Goal: Information Seeking & Learning: Learn about a topic

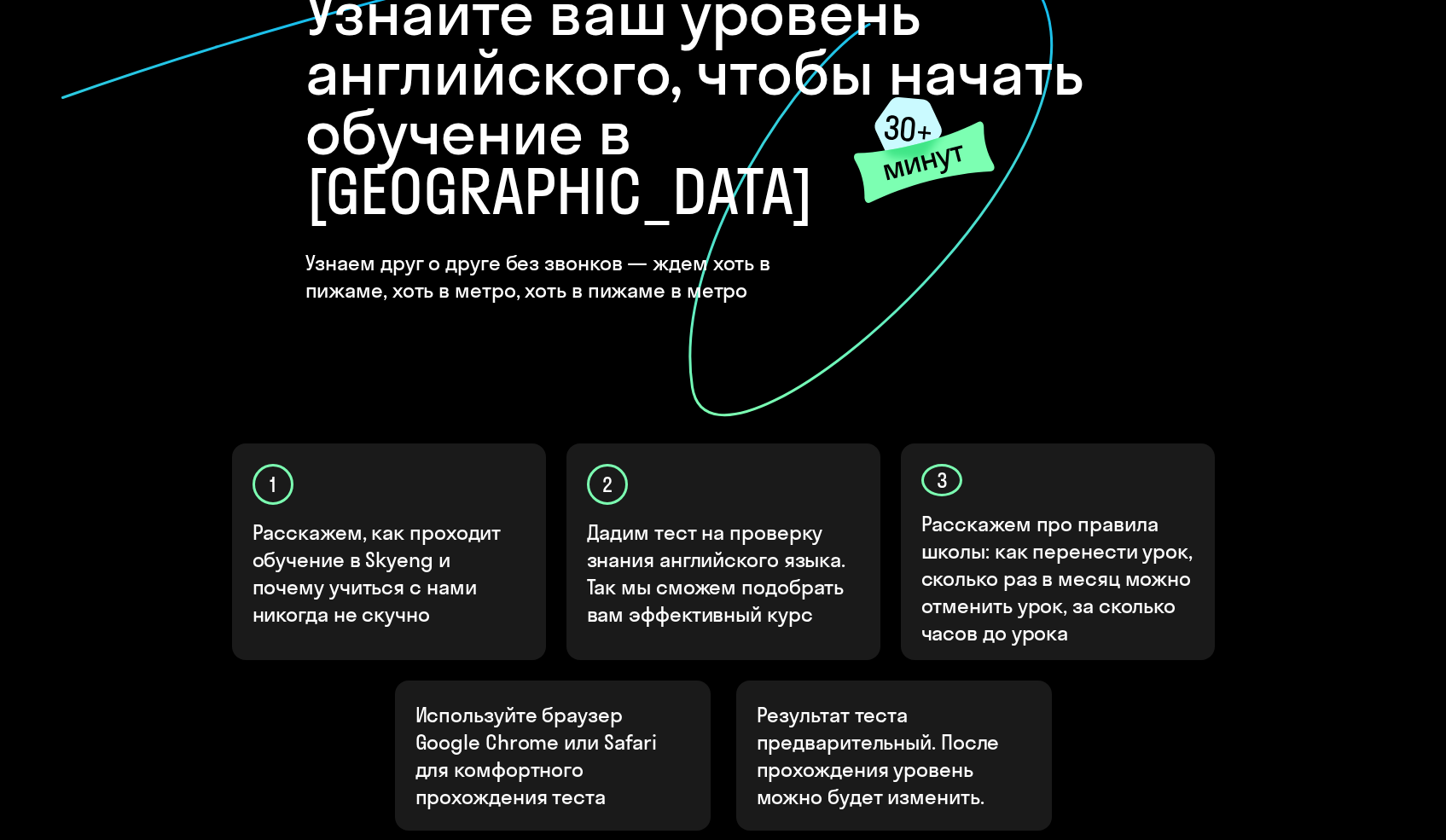
scroll to position [391, 0]
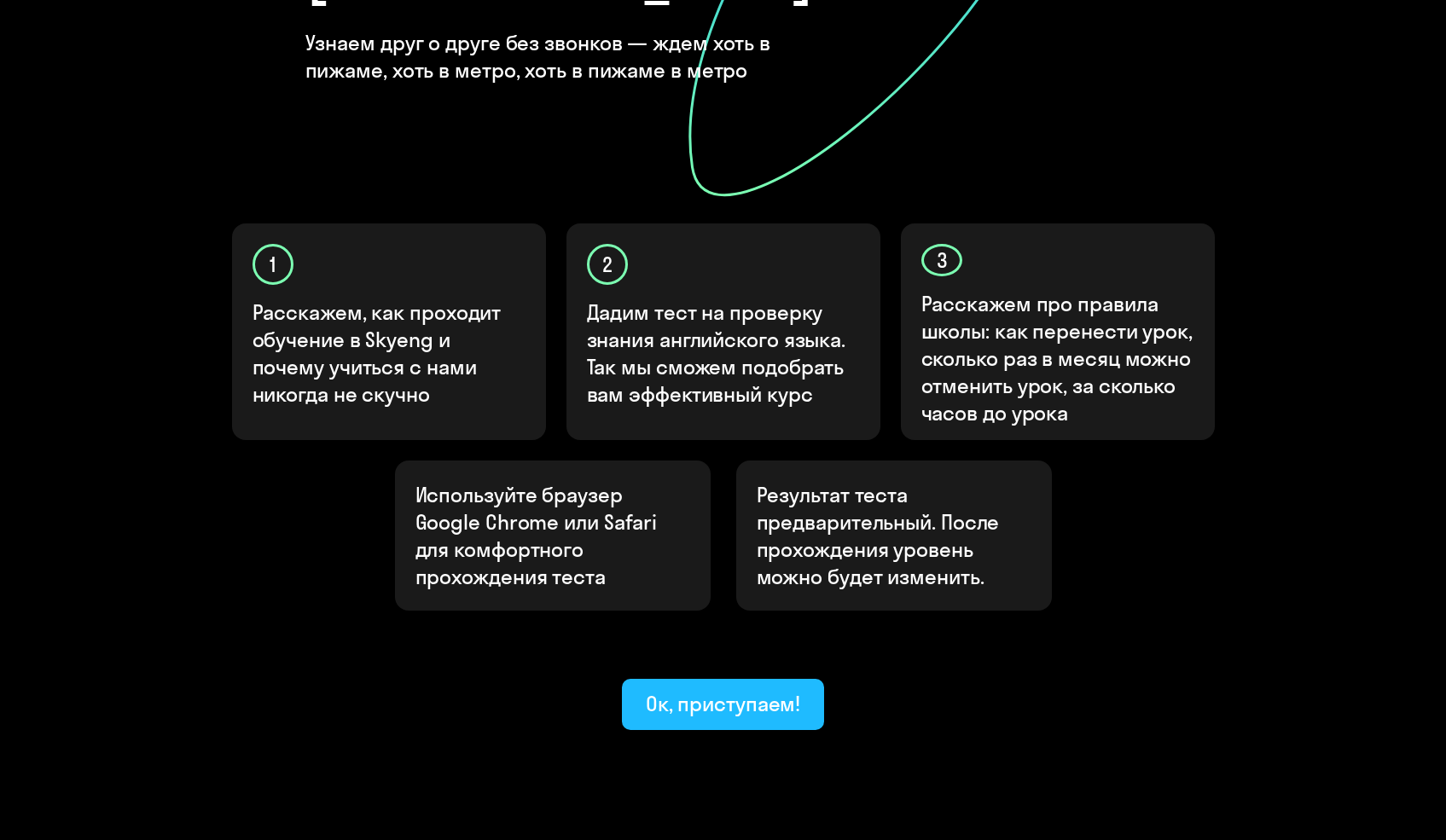
click at [681, 679] on button "Ок, приступаем!" at bounding box center [723, 704] width 203 height 51
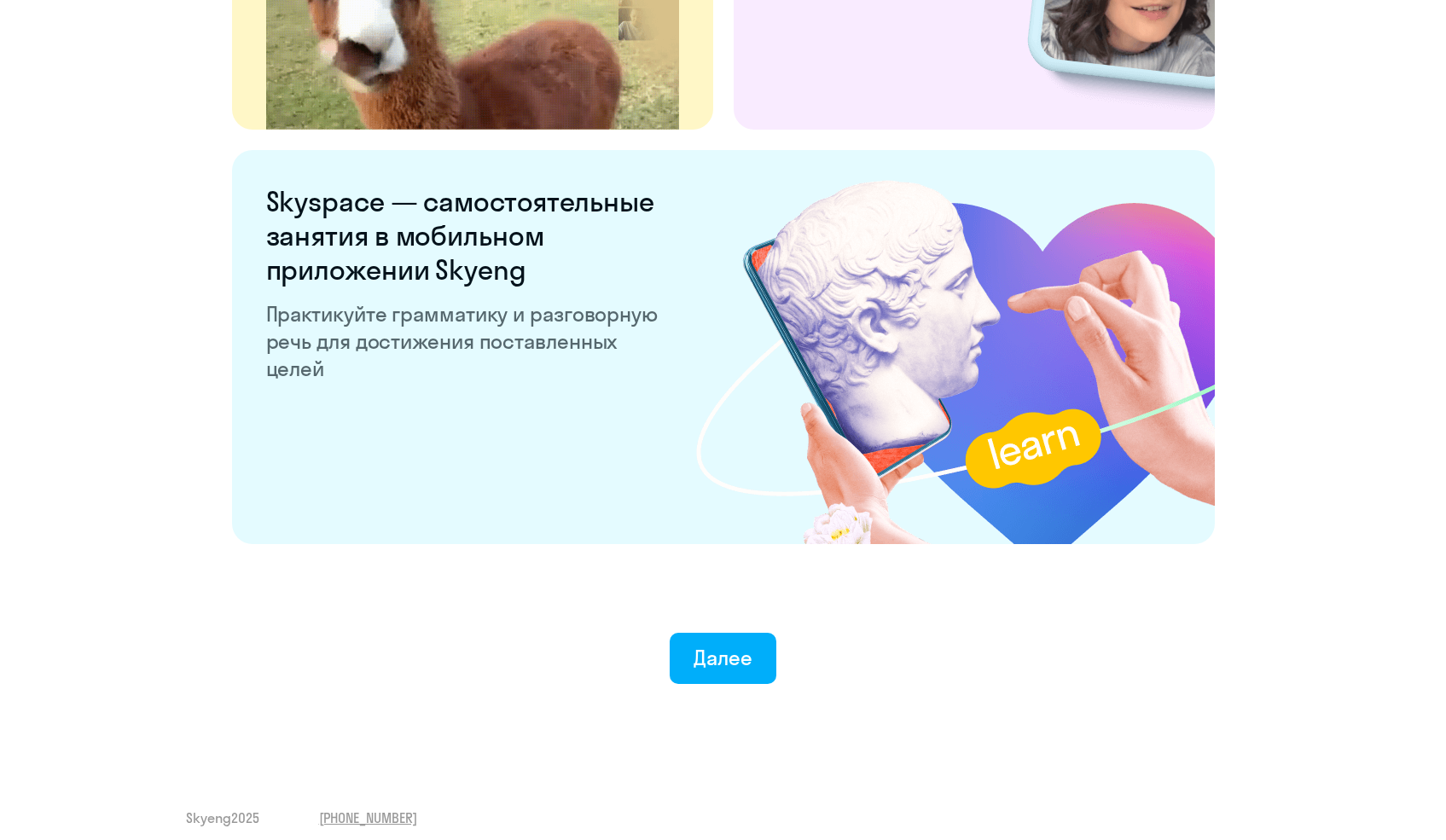
scroll to position [3113, 0]
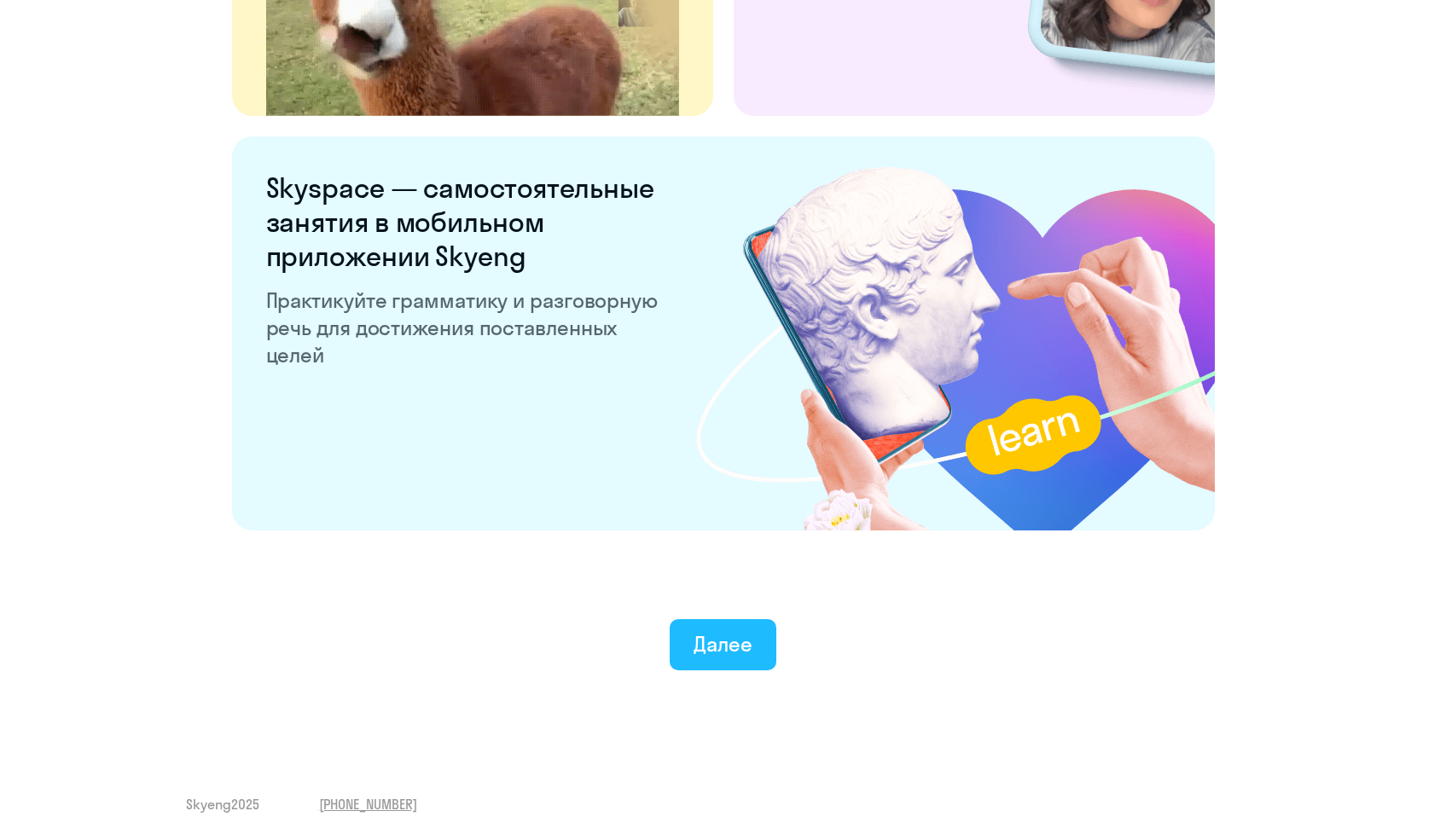
click at [717, 623] on button "Далее" at bounding box center [723, 644] width 107 height 51
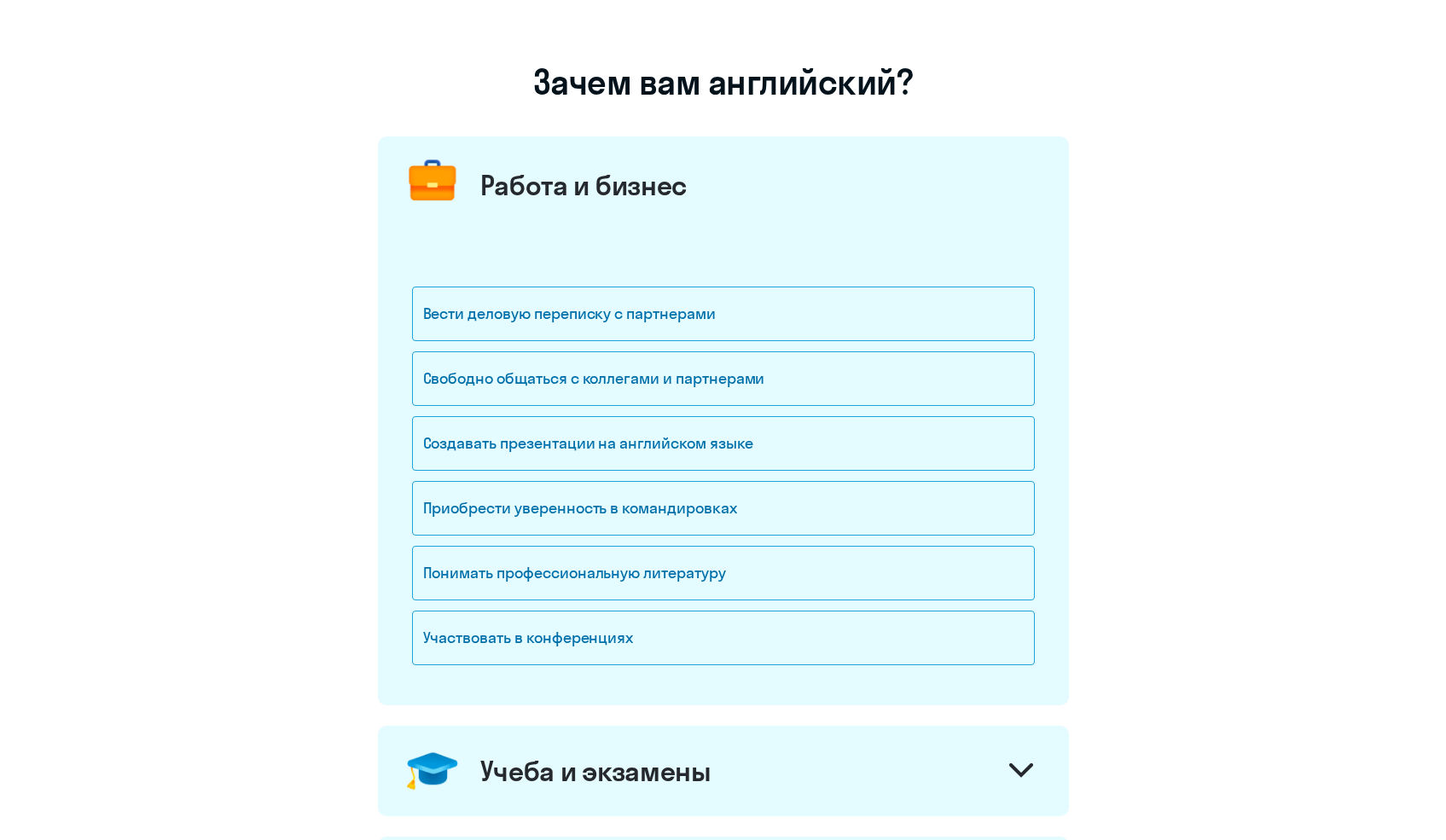
scroll to position [92, 0]
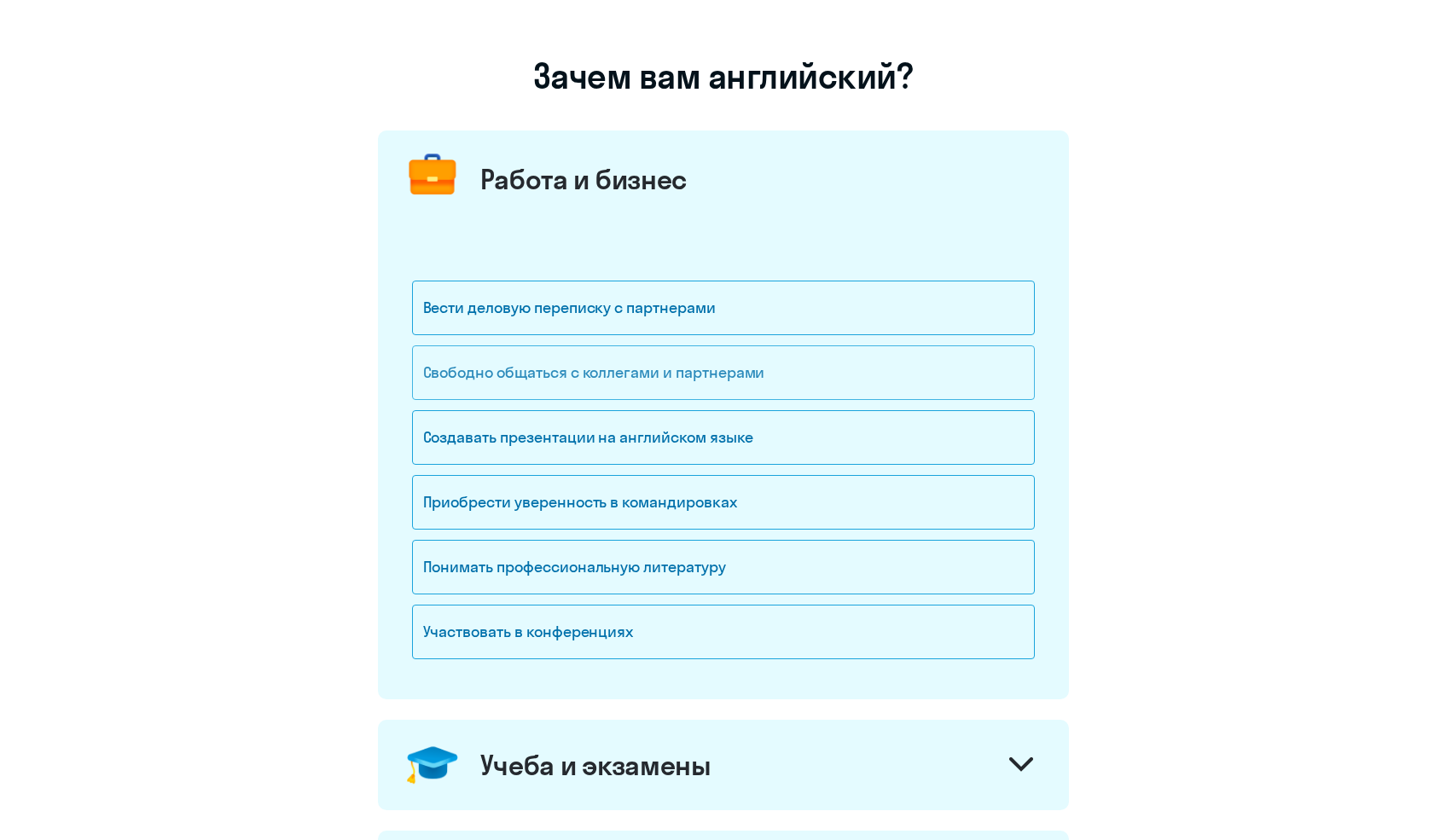
click at [637, 370] on div "Свободно общаться с коллегами и партнерами" at bounding box center [723, 372] width 623 height 54
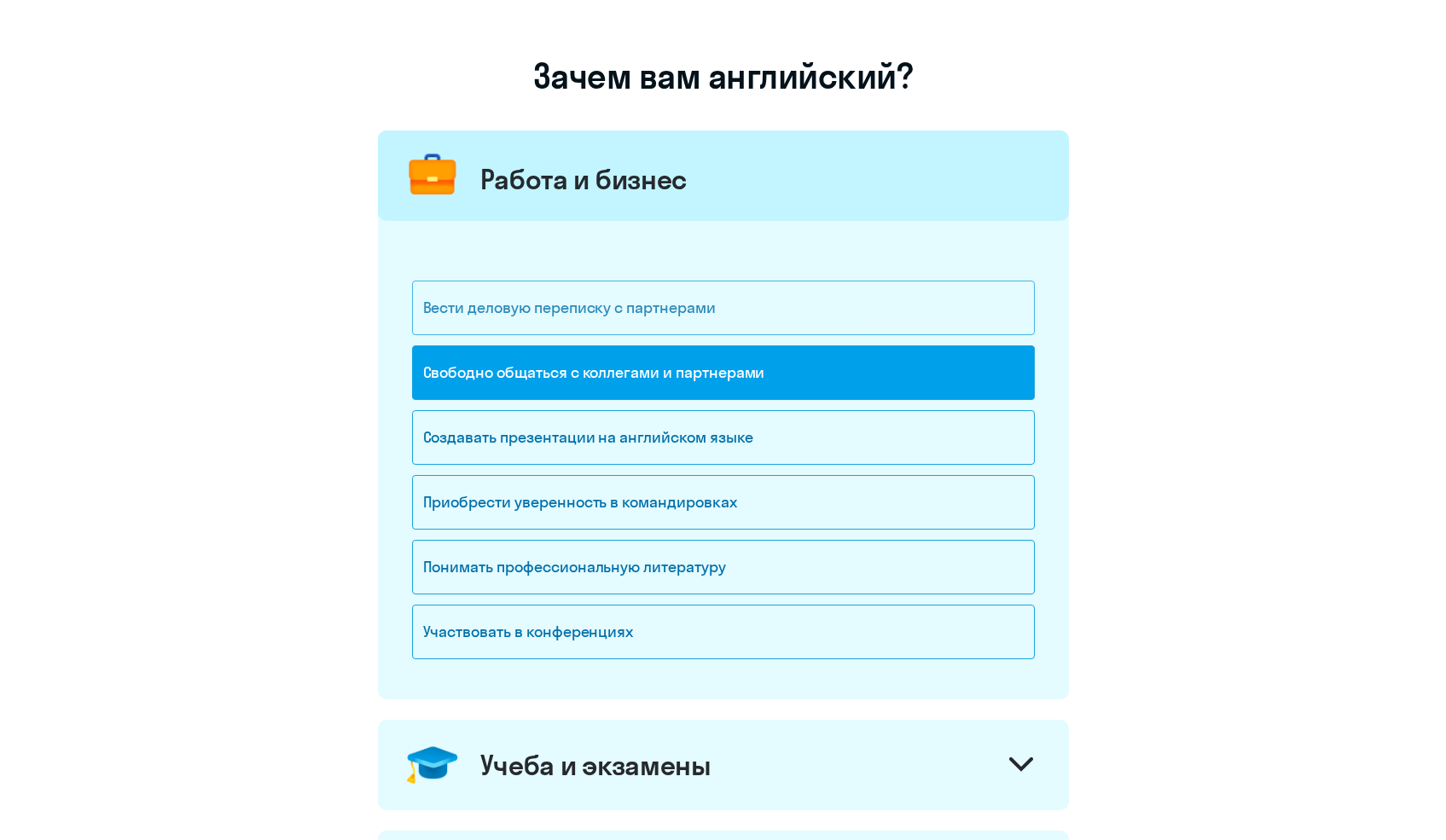
click at [613, 315] on div "Вести деловую переписку с партнерами" at bounding box center [723, 308] width 623 height 54
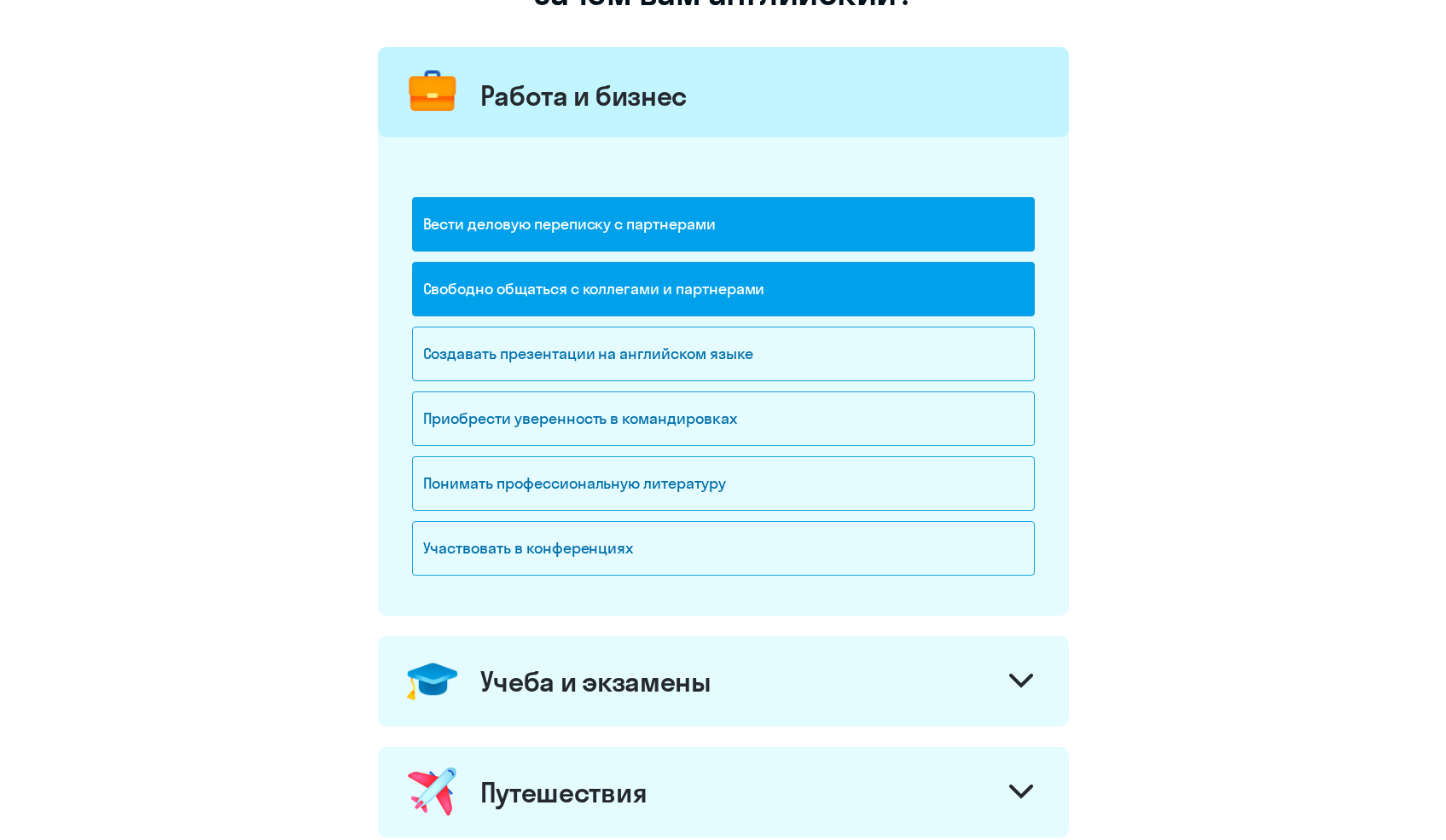
scroll to position [174, 0]
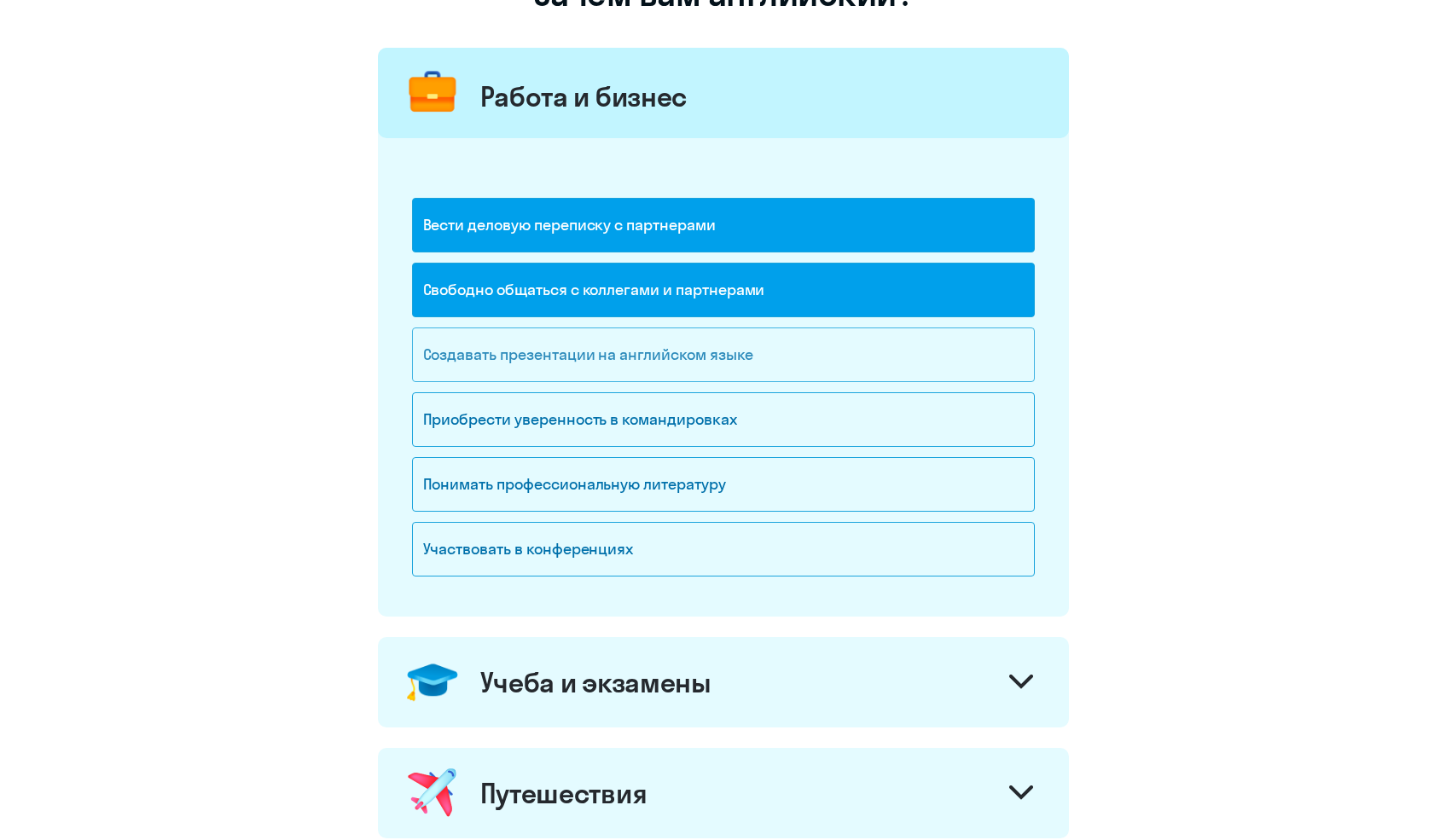
click at [567, 362] on div "Создавать презентации на английском языке" at bounding box center [723, 355] width 623 height 54
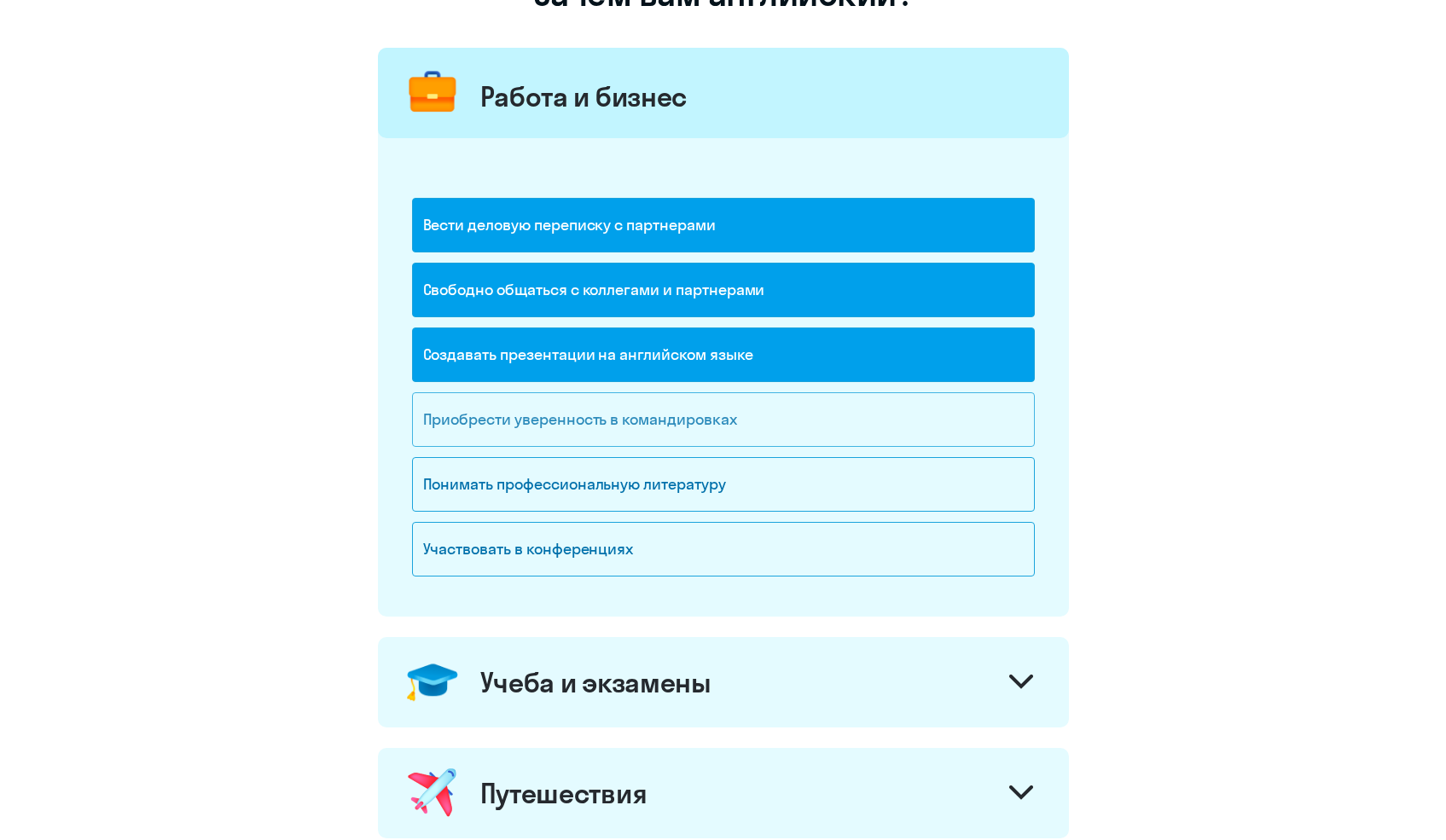
click at [564, 407] on div "Приобрести уверенность в командировках" at bounding box center [723, 419] width 623 height 54
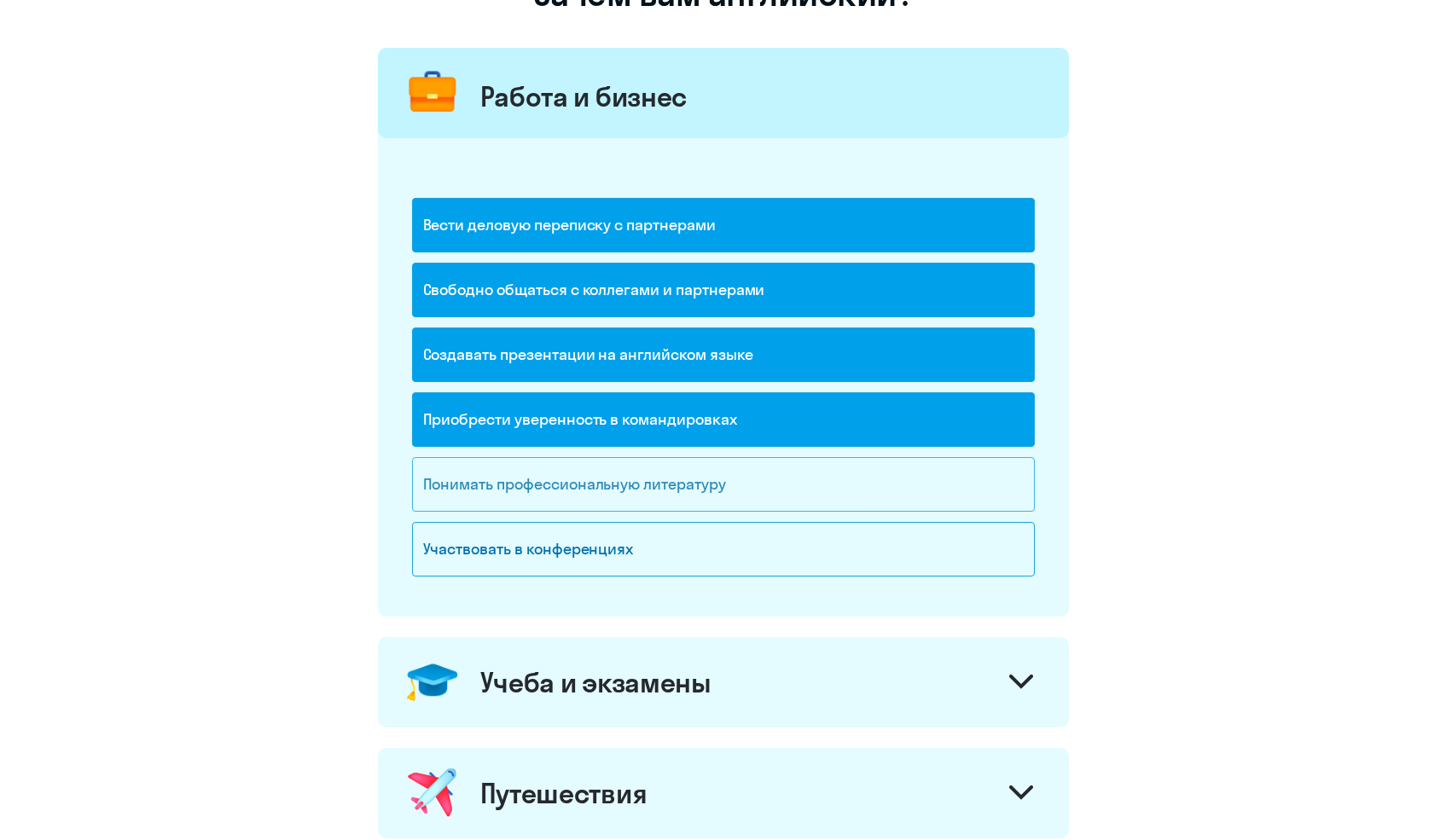
click at [539, 486] on div "Понимать профессиональную литературу" at bounding box center [723, 485] width 623 height 54
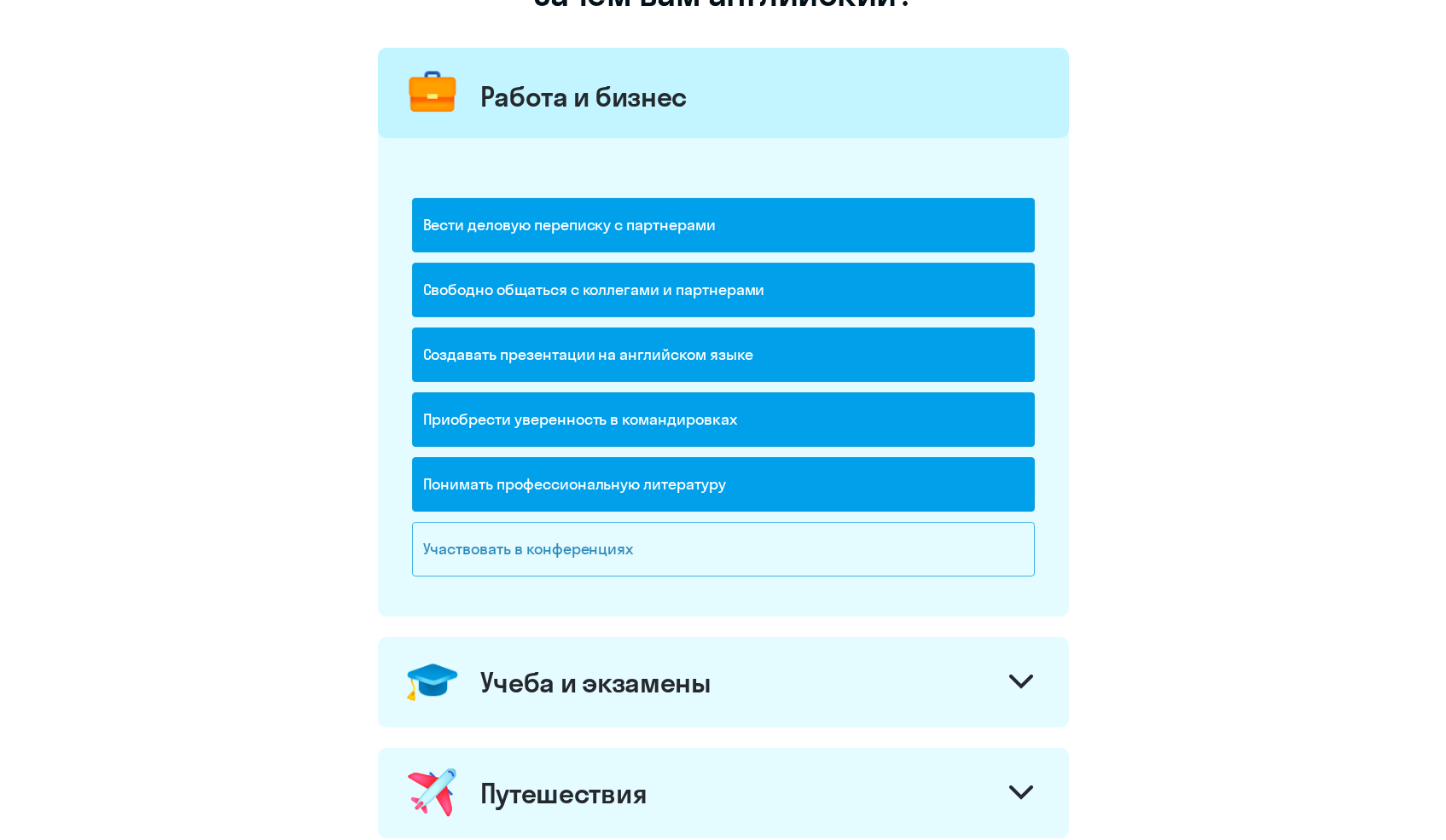
click at [536, 544] on div "Участвовать в конференциях" at bounding box center [723, 549] width 623 height 54
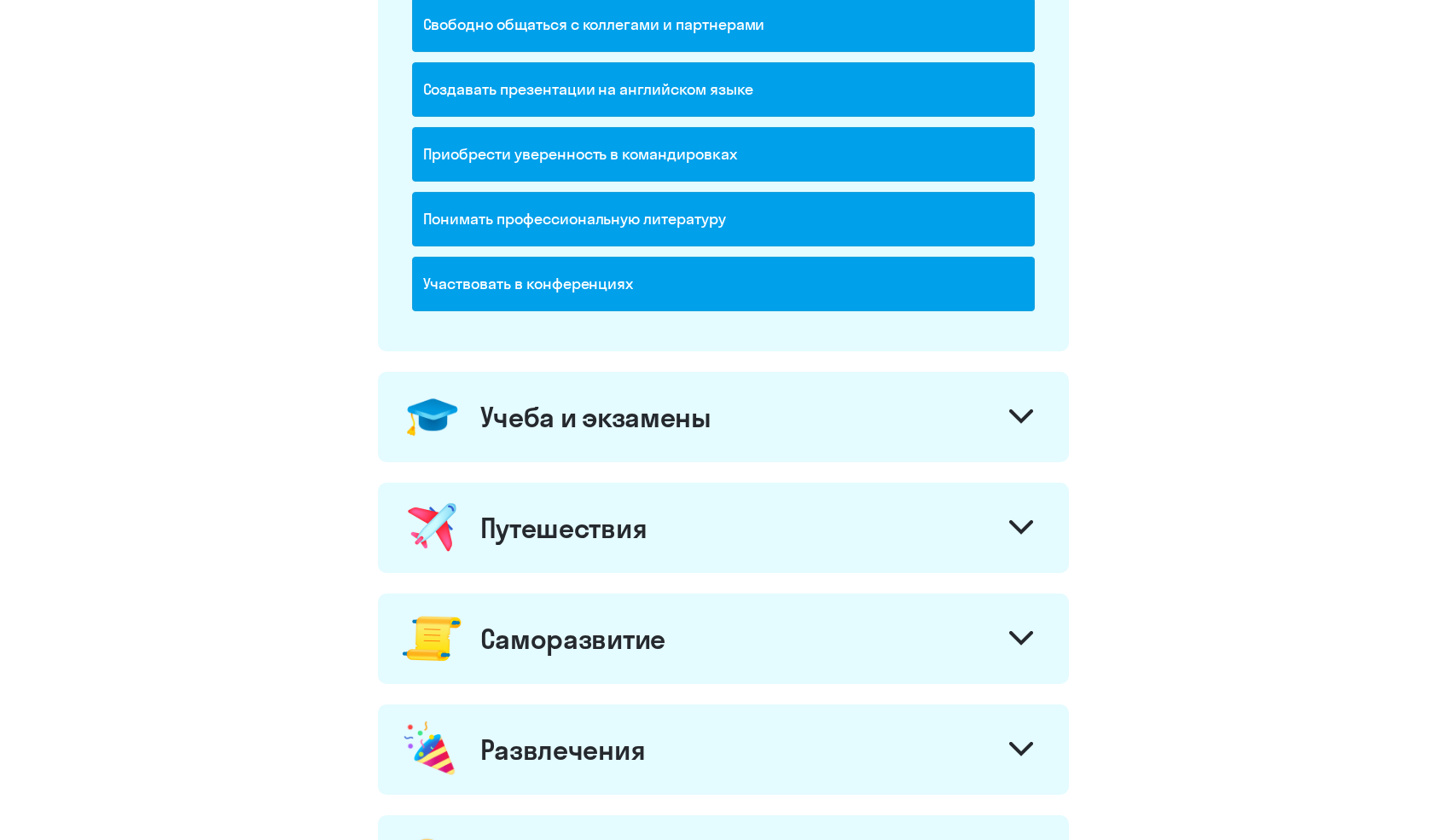
scroll to position [449, 0]
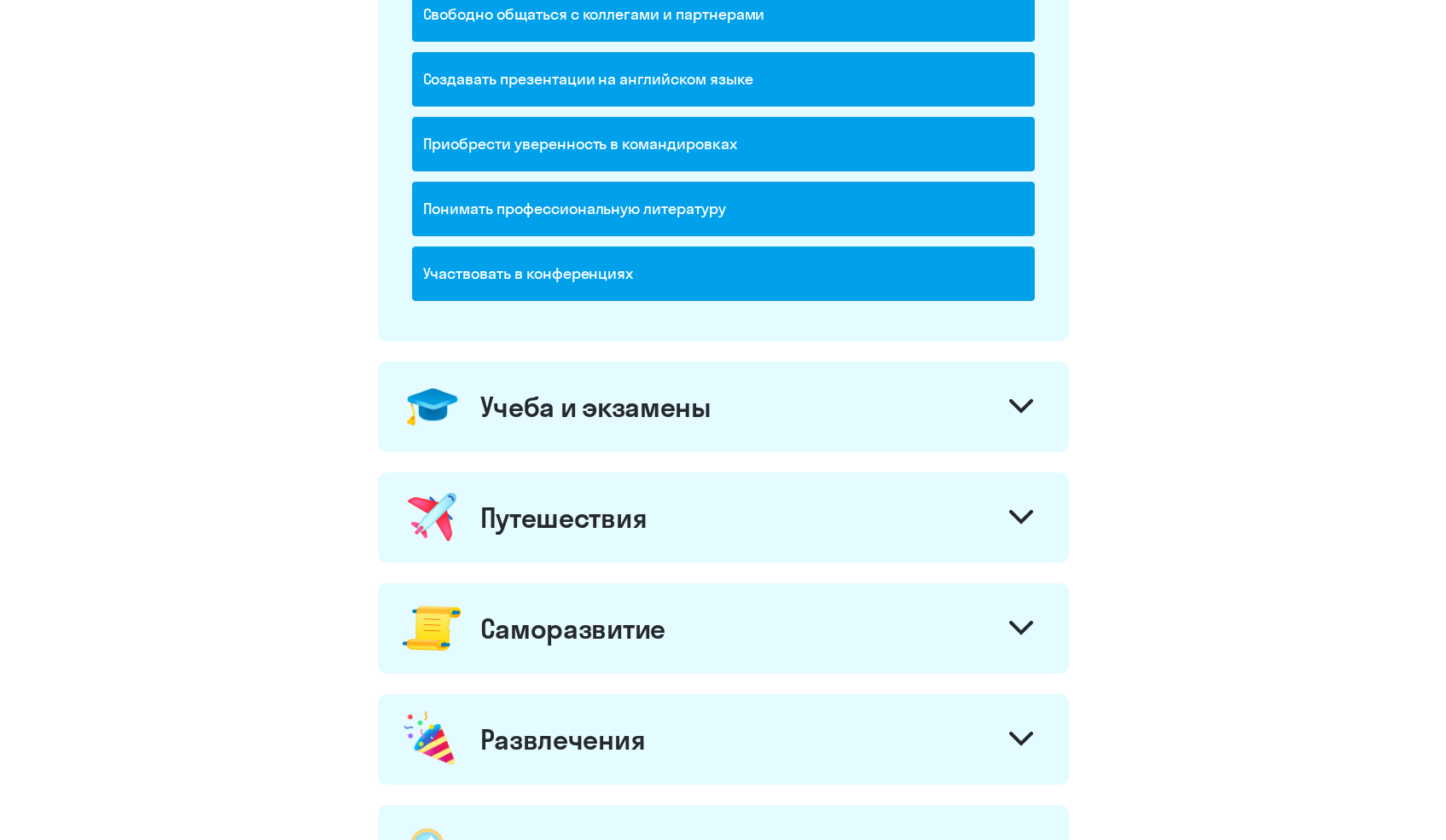
click at [643, 391] on div "Учеба и экзамены" at bounding box center [595, 407] width 231 height 34
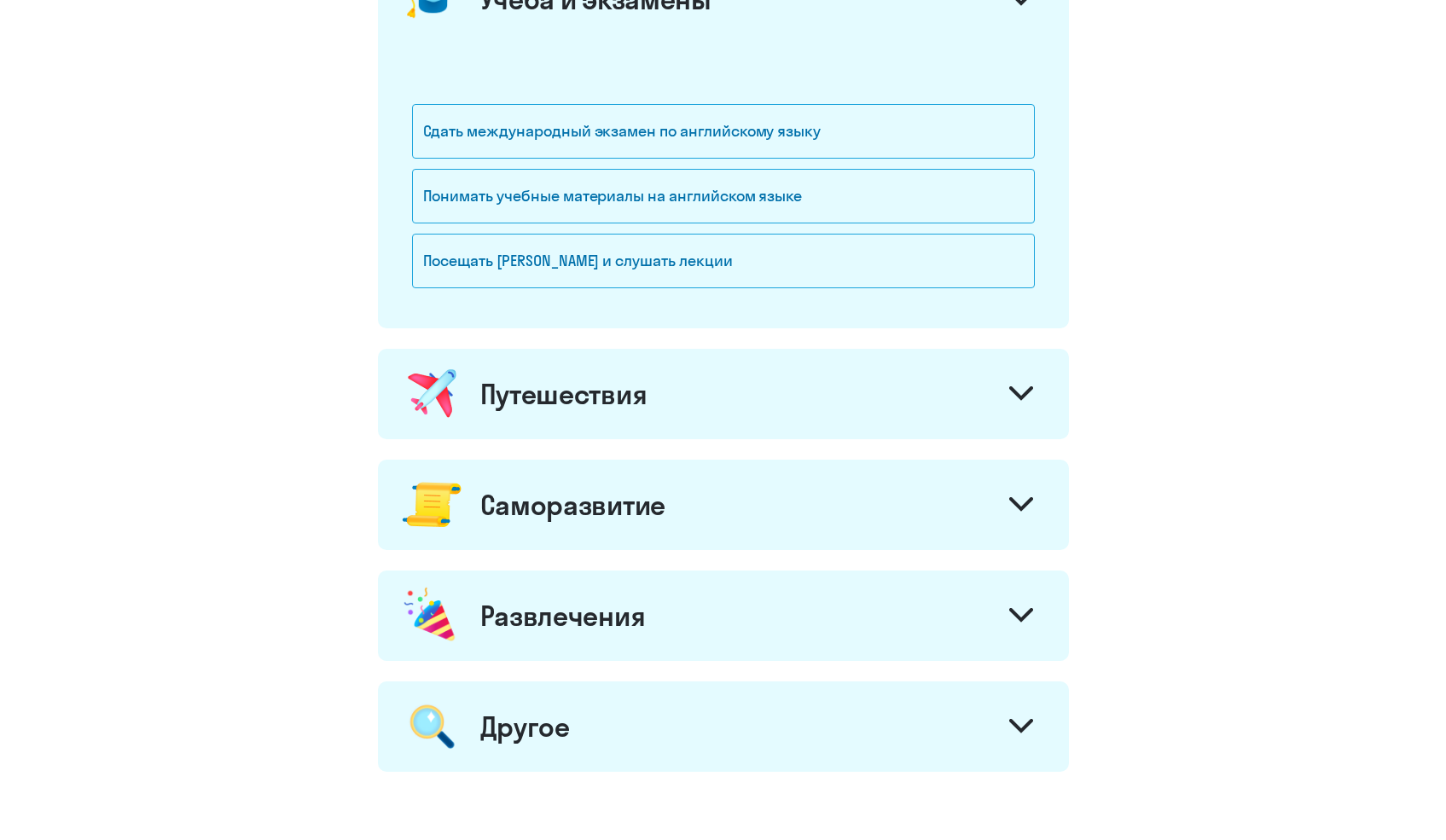
click at [612, 423] on div "Путешествия" at bounding box center [723, 394] width 692 height 91
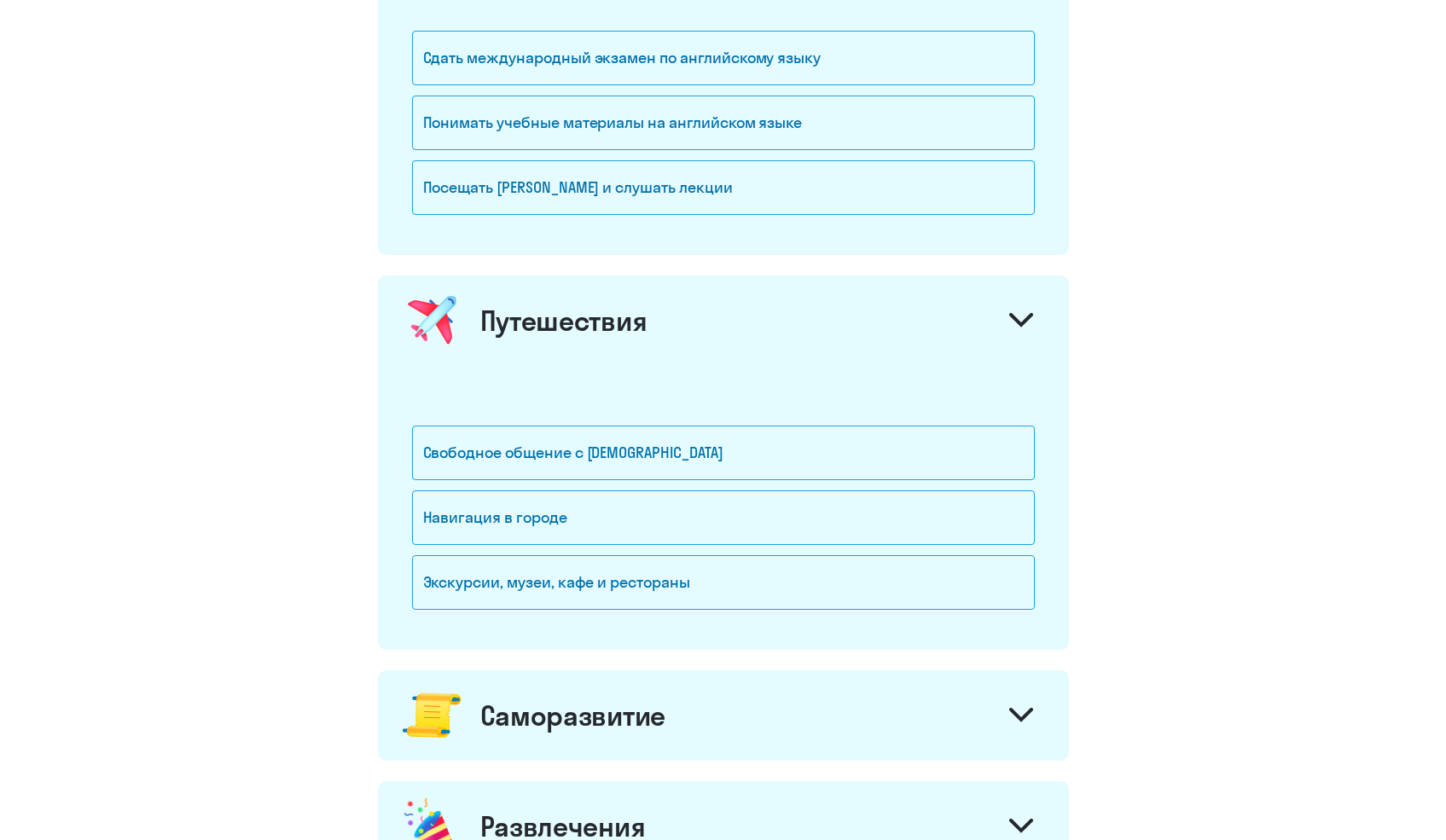
scroll to position [950, 0]
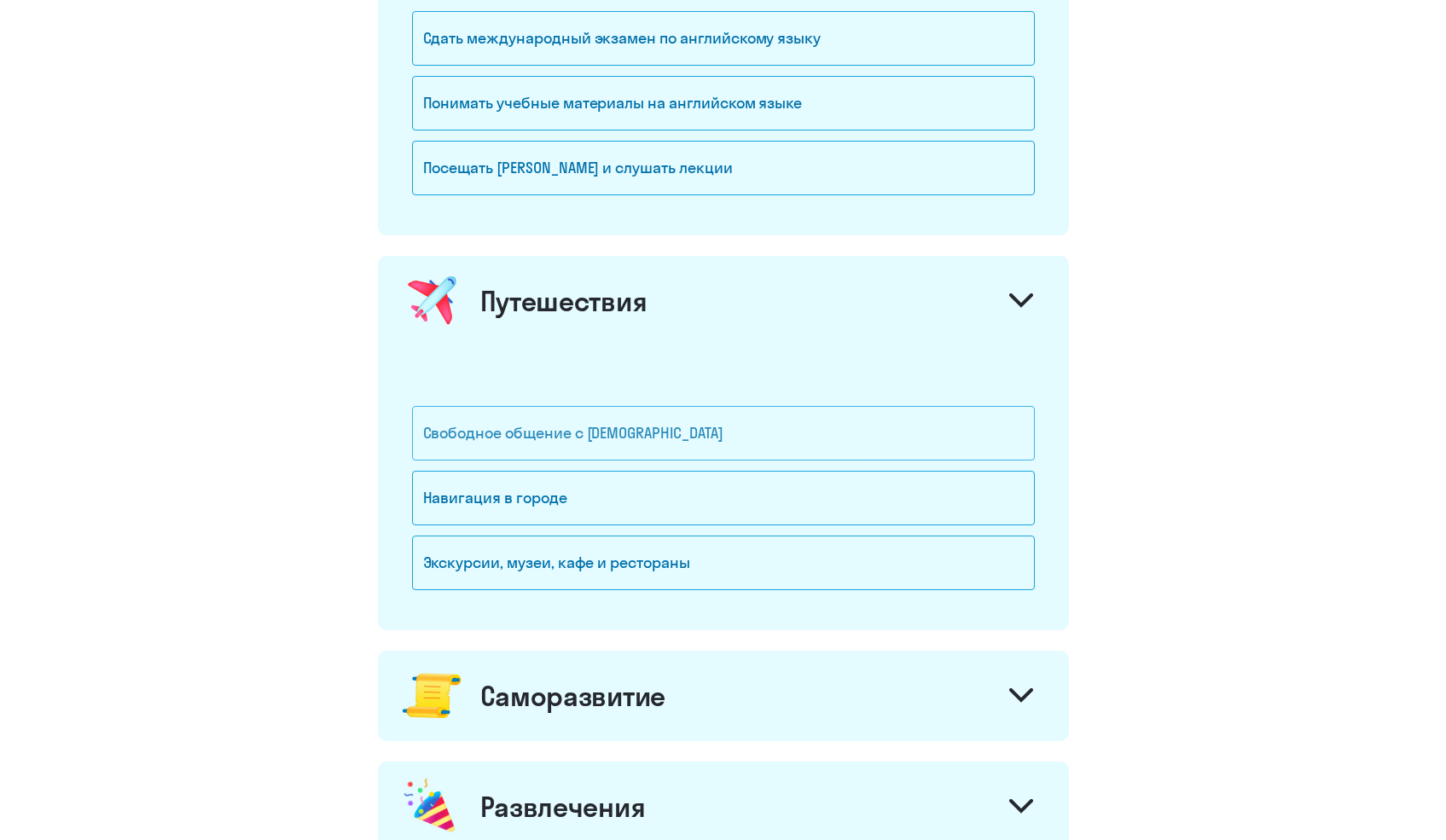
click at [587, 427] on div "Свободное общение с [DEMOGRAPHIC_DATA]" at bounding box center [723, 433] width 623 height 54
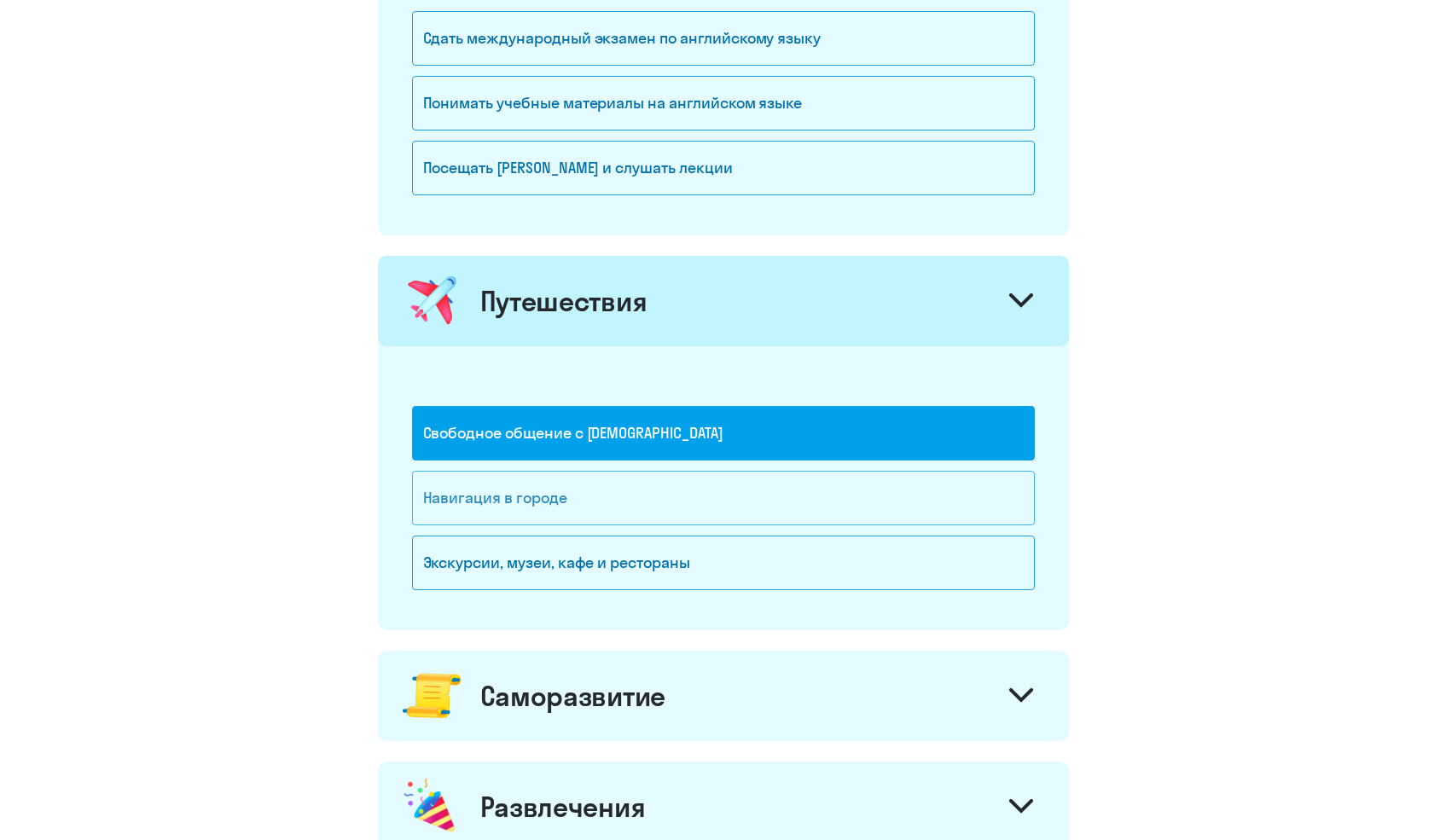
click at [547, 486] on div "Навигация в городе" at bounding box center [723, 498] width 623 height 54
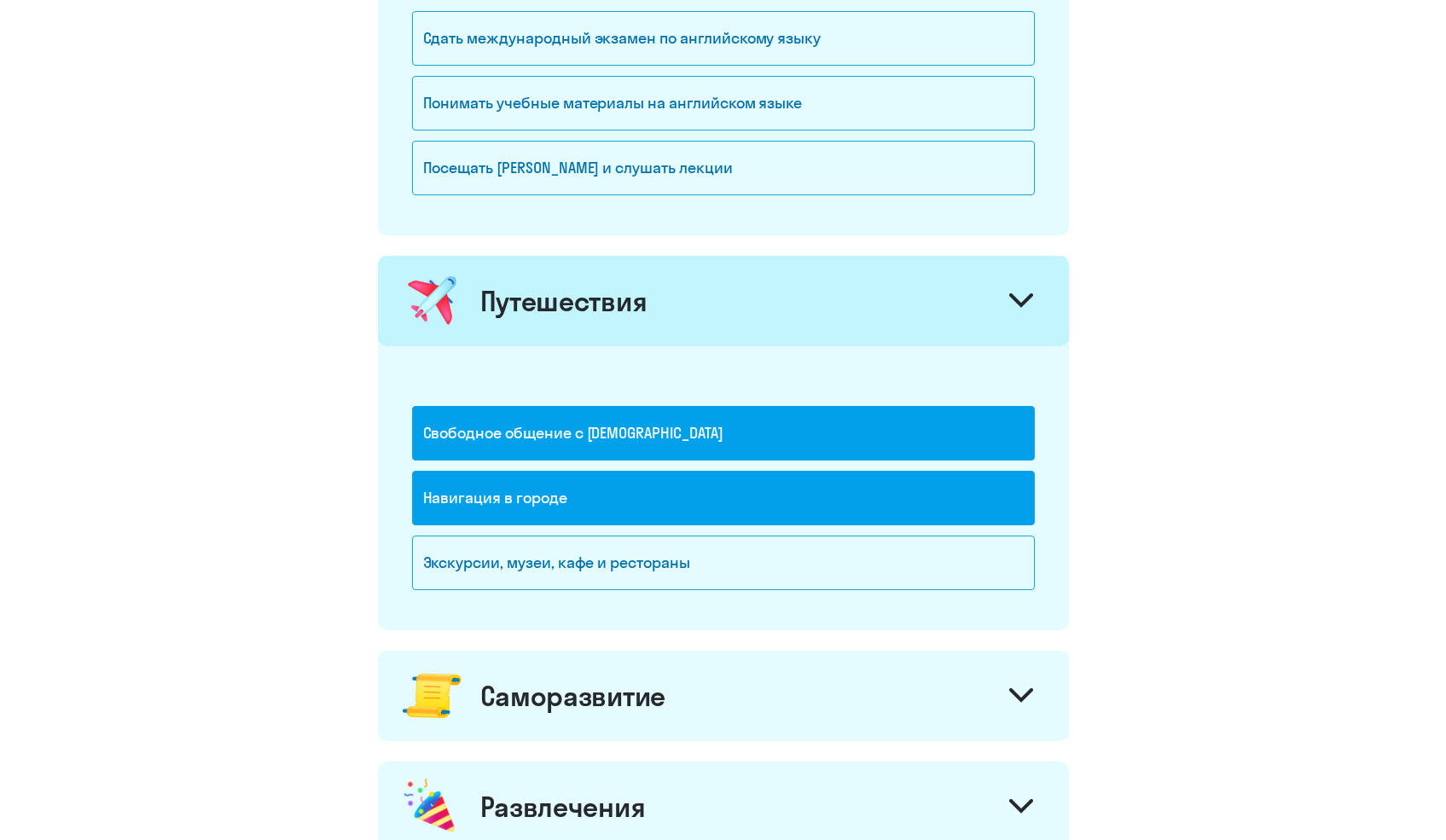
click at [545, 516] on div "Навигация в городе" at bounding box center [723, 498] width 623 height 54
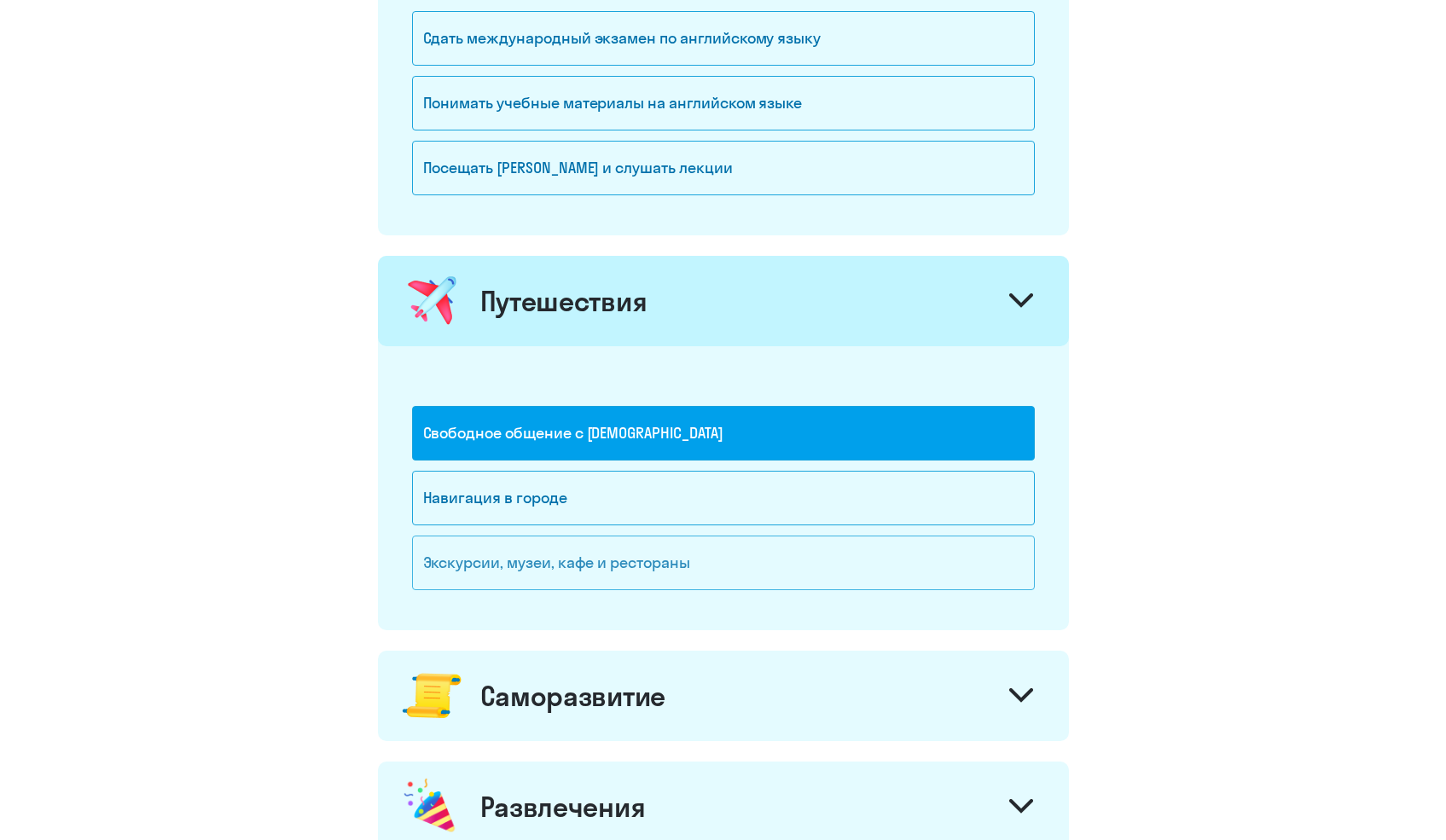
click at [544, 571] on div "Экскурсии, музеи, кафе и рестораны" at bounding box center [723, 563] width 623 height 54
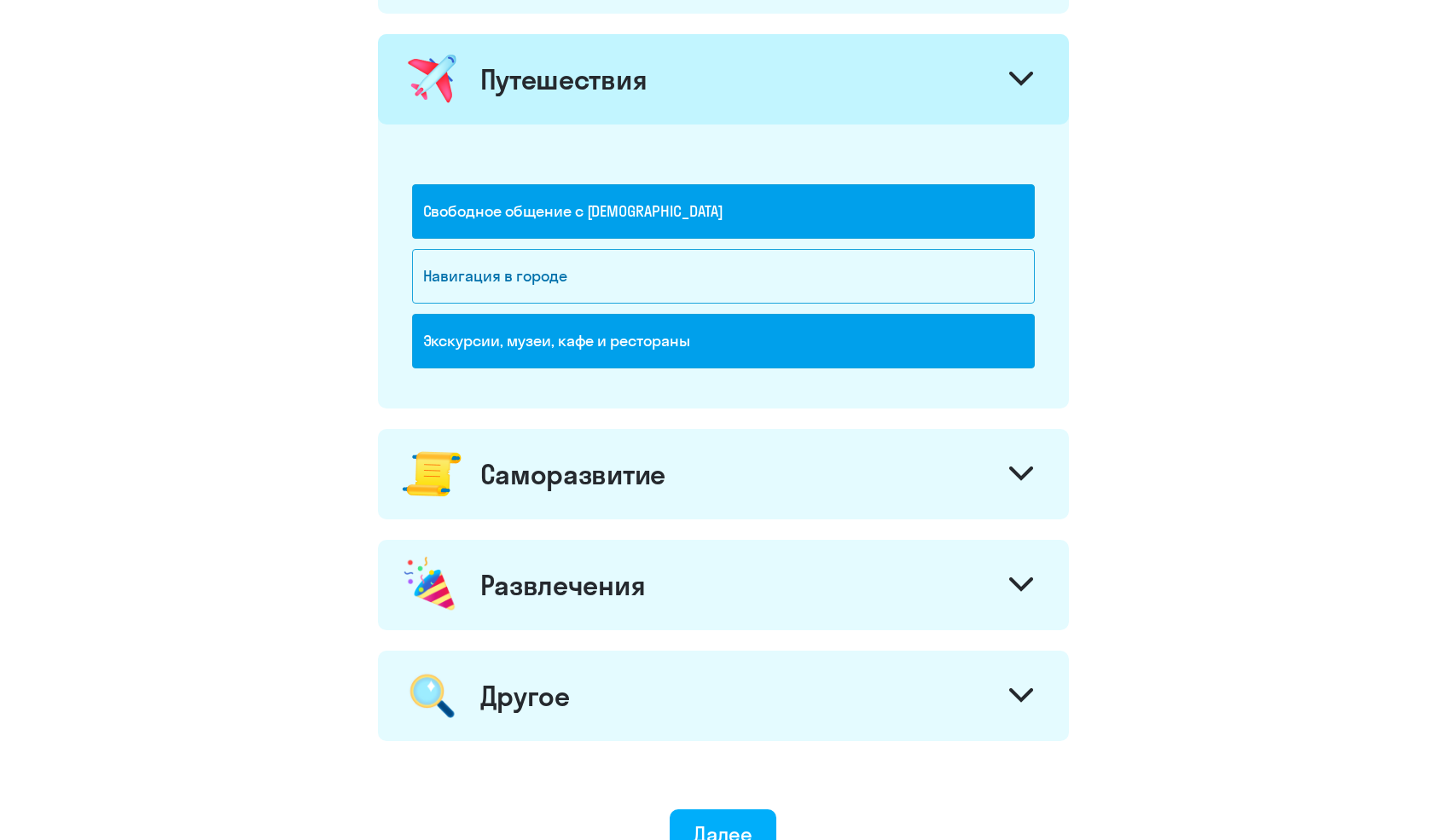
scroll to position [1181, 0]
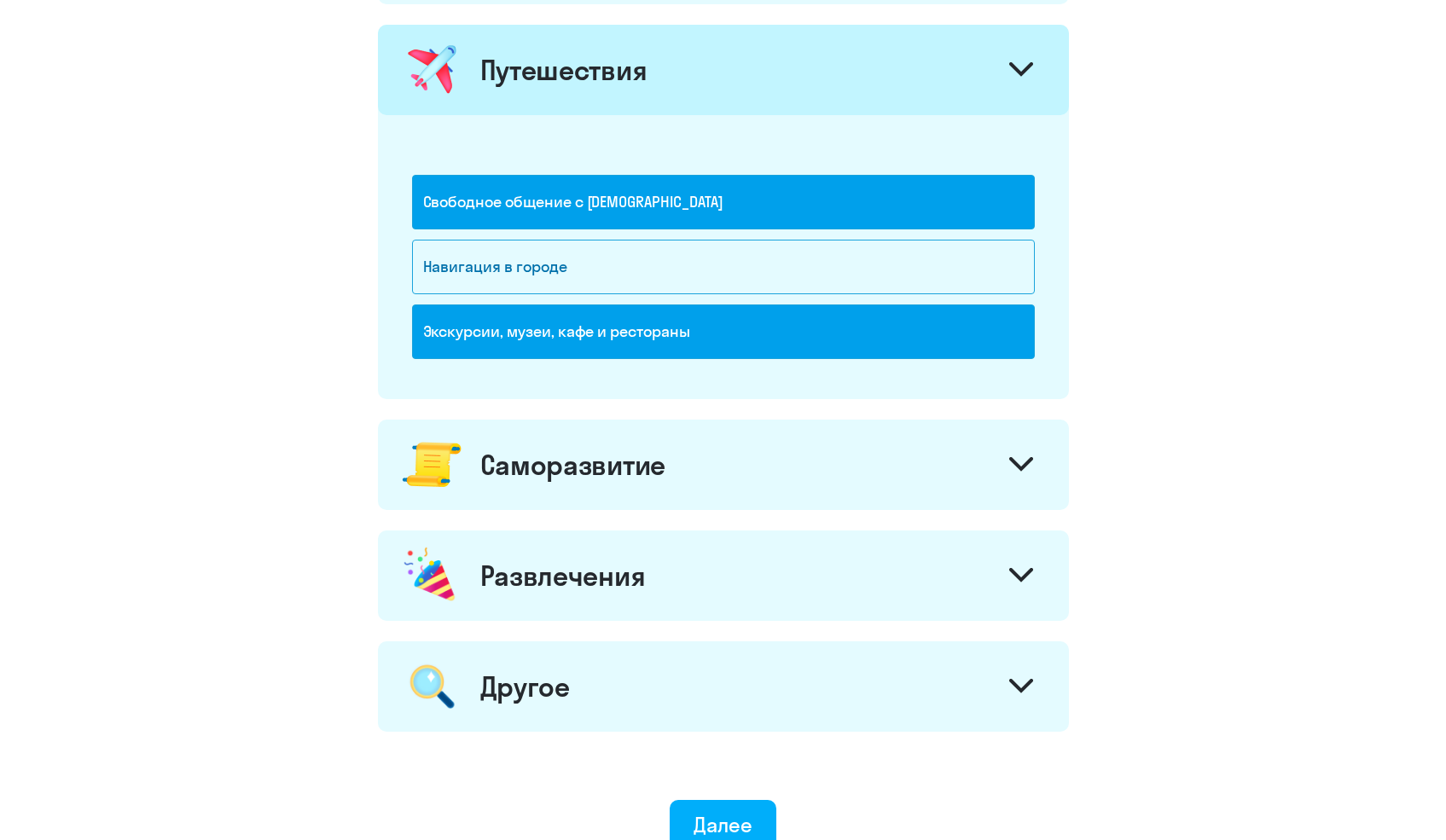
click at [596, 469] on div "Саморазвитие" at bounding box center [573, 465] width 185 height 34
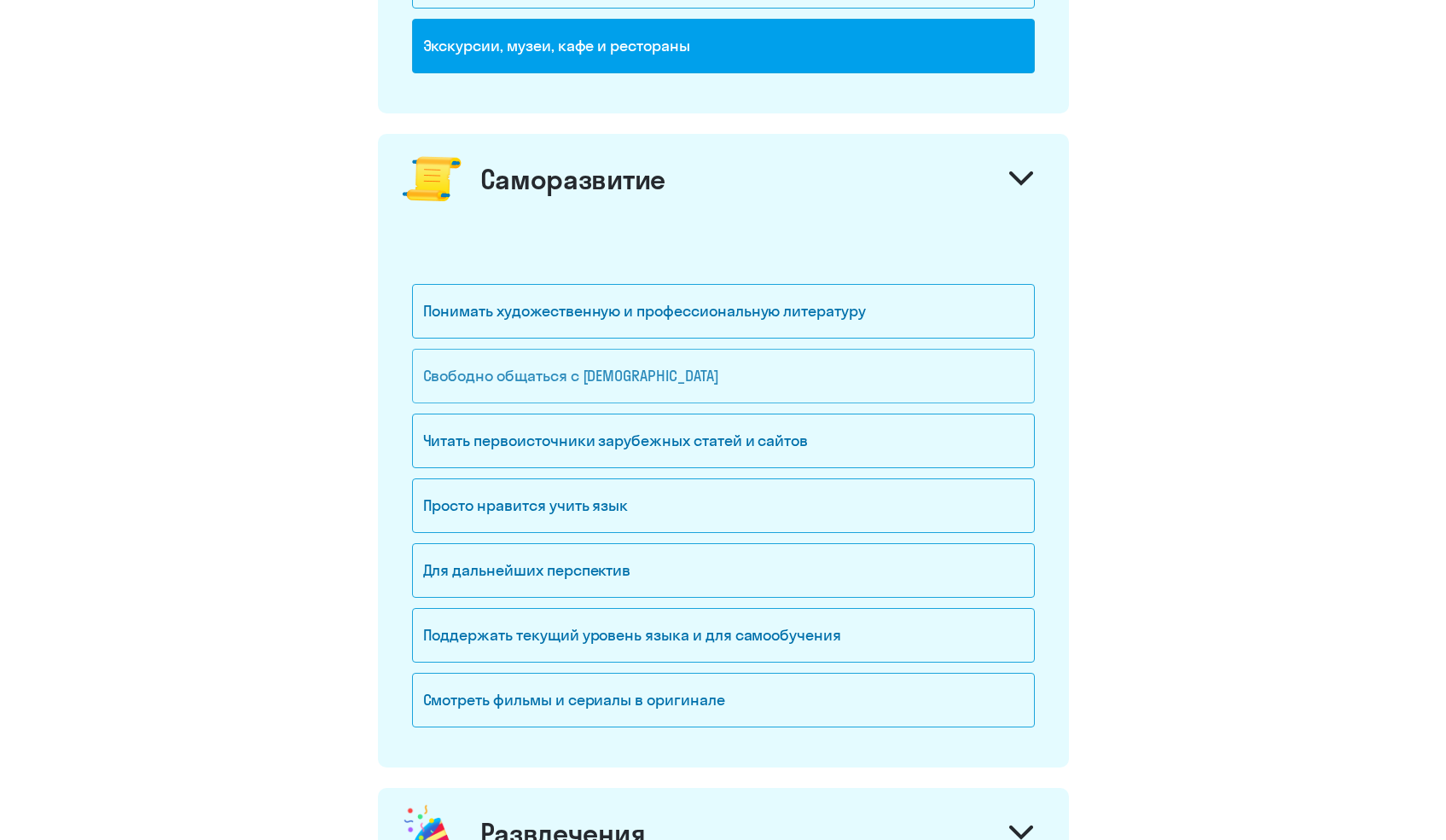
scroll to position [1470, 0]
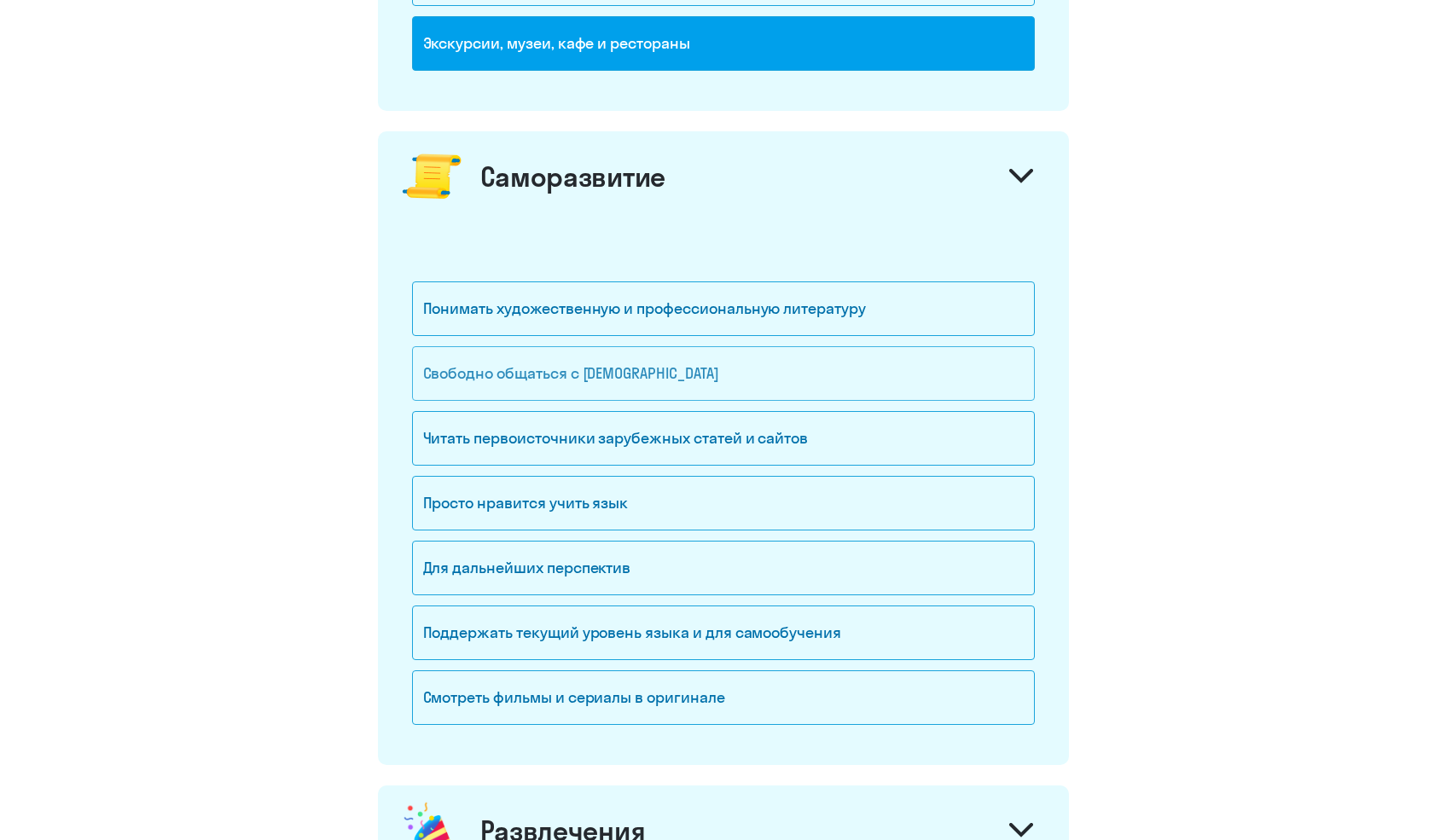
click at [572, 369] on div "Свободно общаться с [DEMOGRAPHIC_DATA]" at bounding box center [723, 373] width 623 height 54
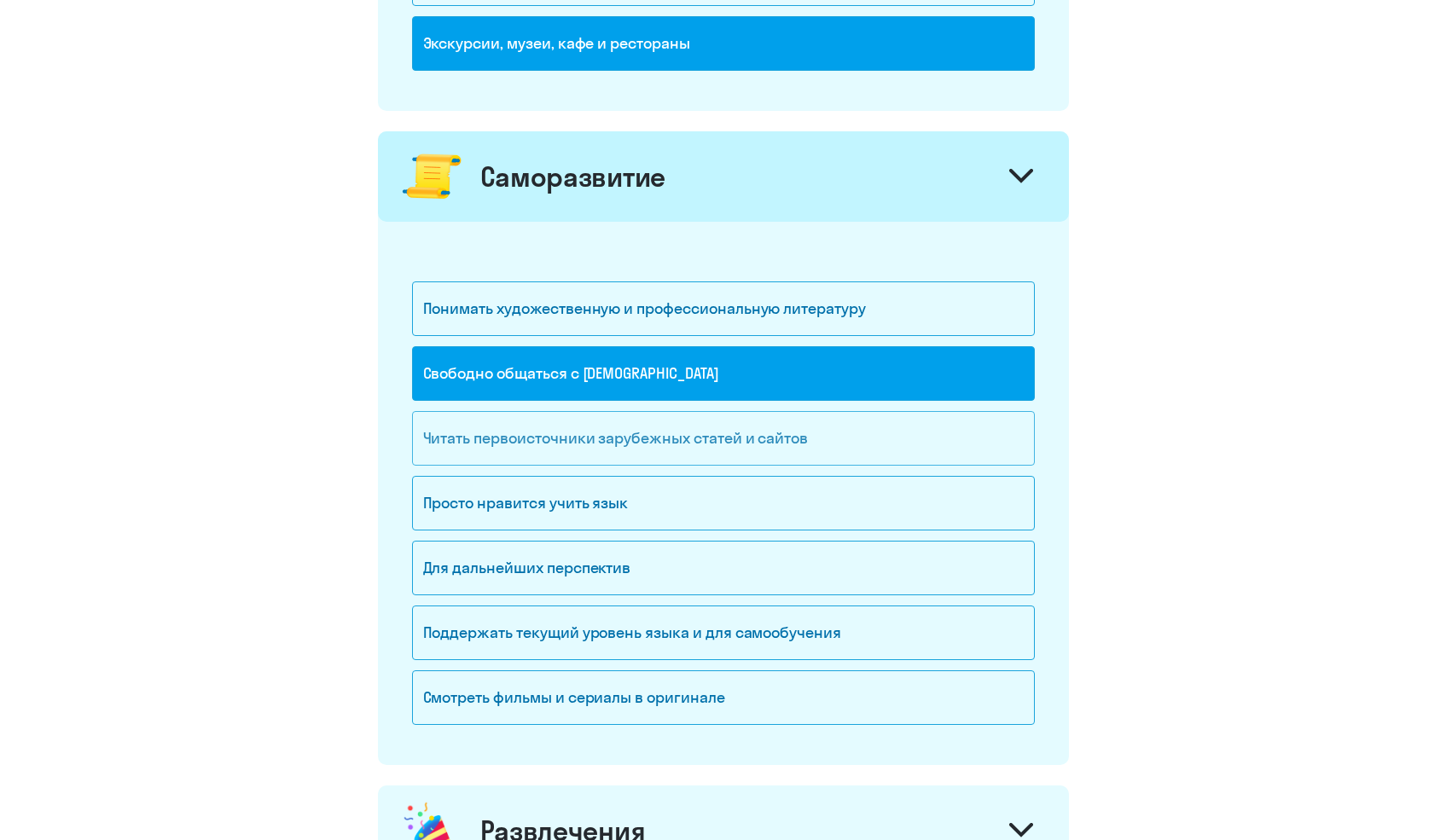
click at [624, 444] on div "Читать первоисточники зарубежных статей и сайтов" at bounding box center [723, 438] width 623 height 54
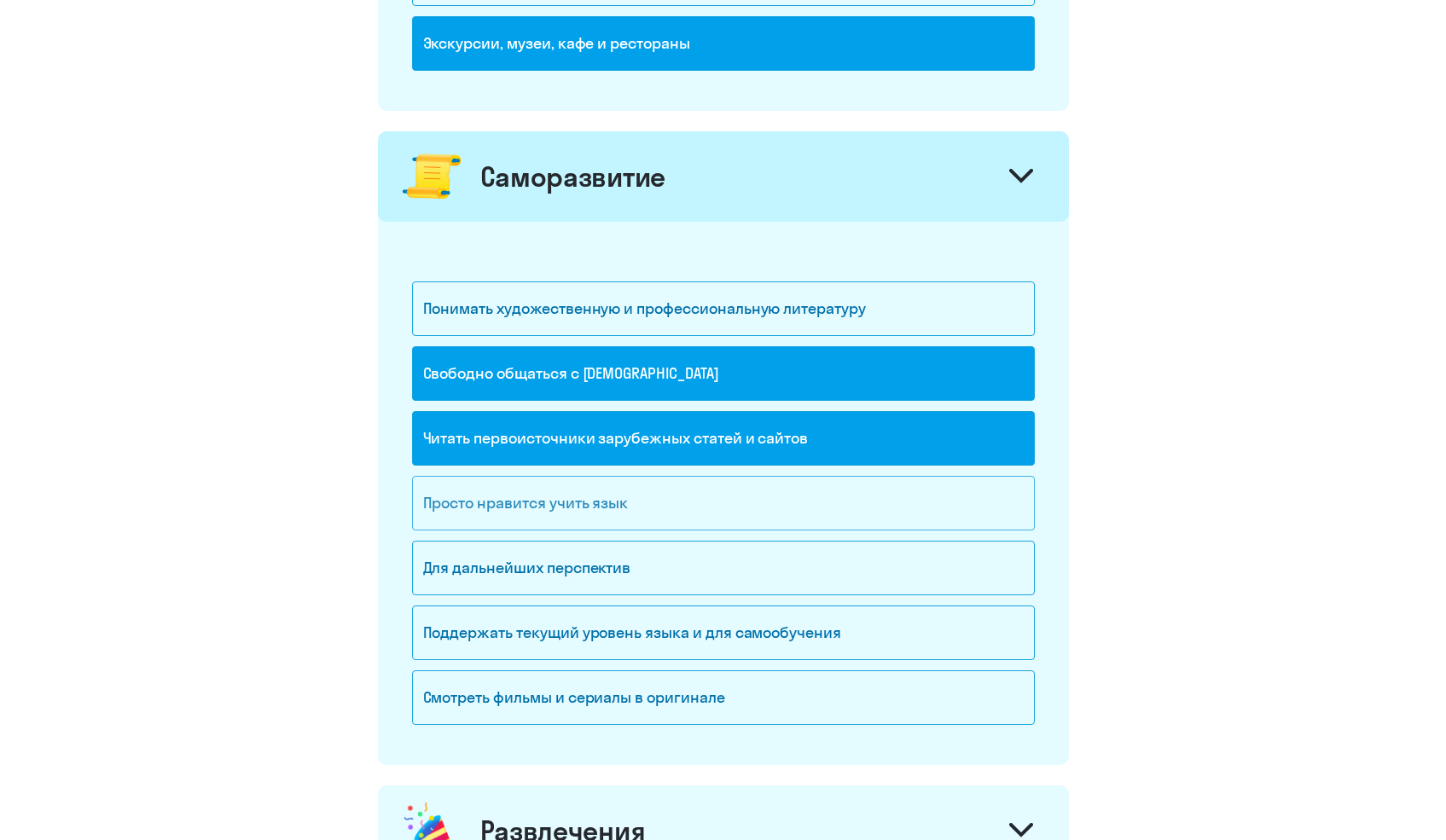
click at [523, 507] on div "Просто нравится учить язык" at bounding box center [723, 503] width 623 height 54
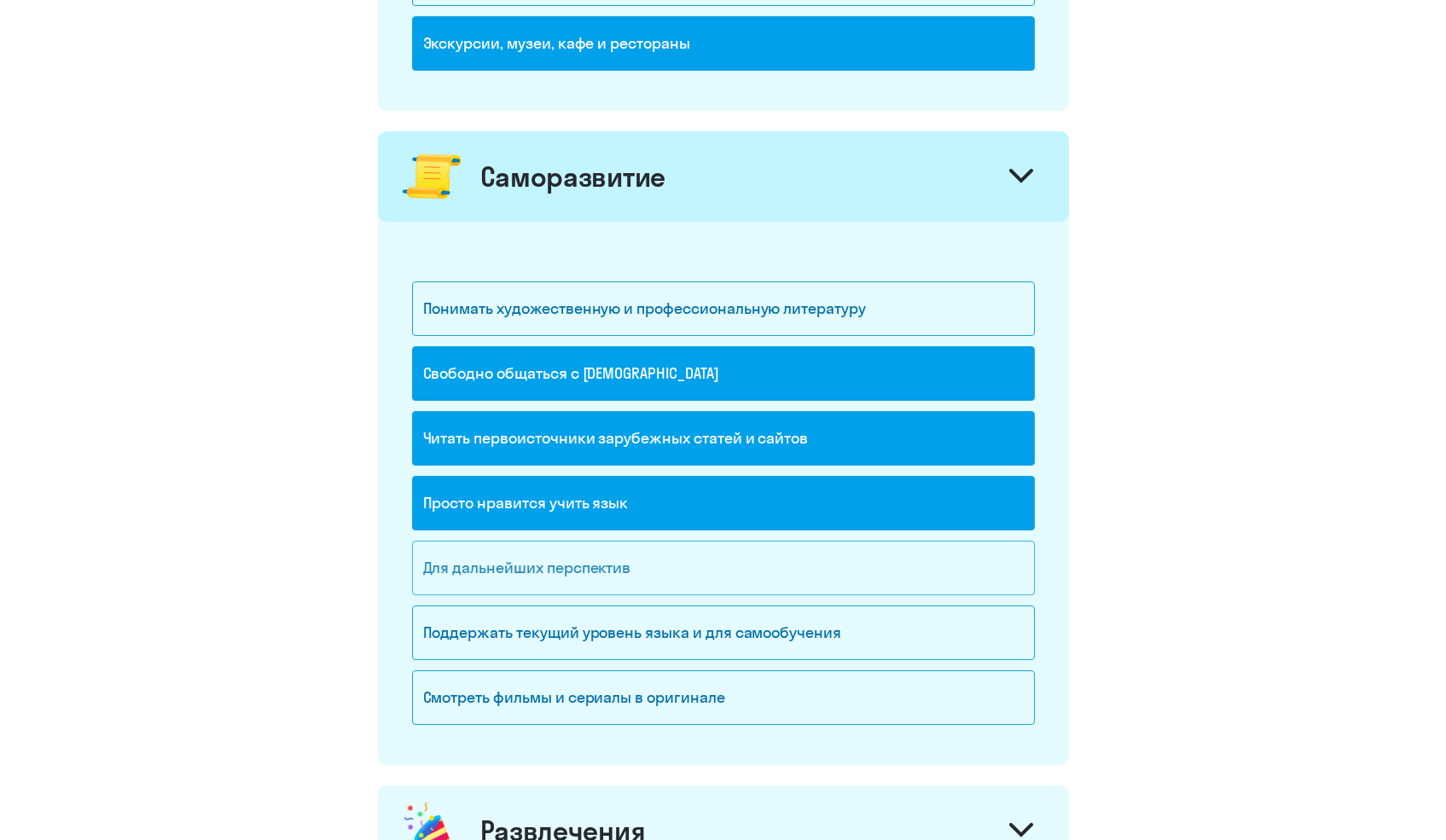
click at [521, 572] on div "Для дальнейших перспектив" at bounding box center [723, 568] width 623 height 54
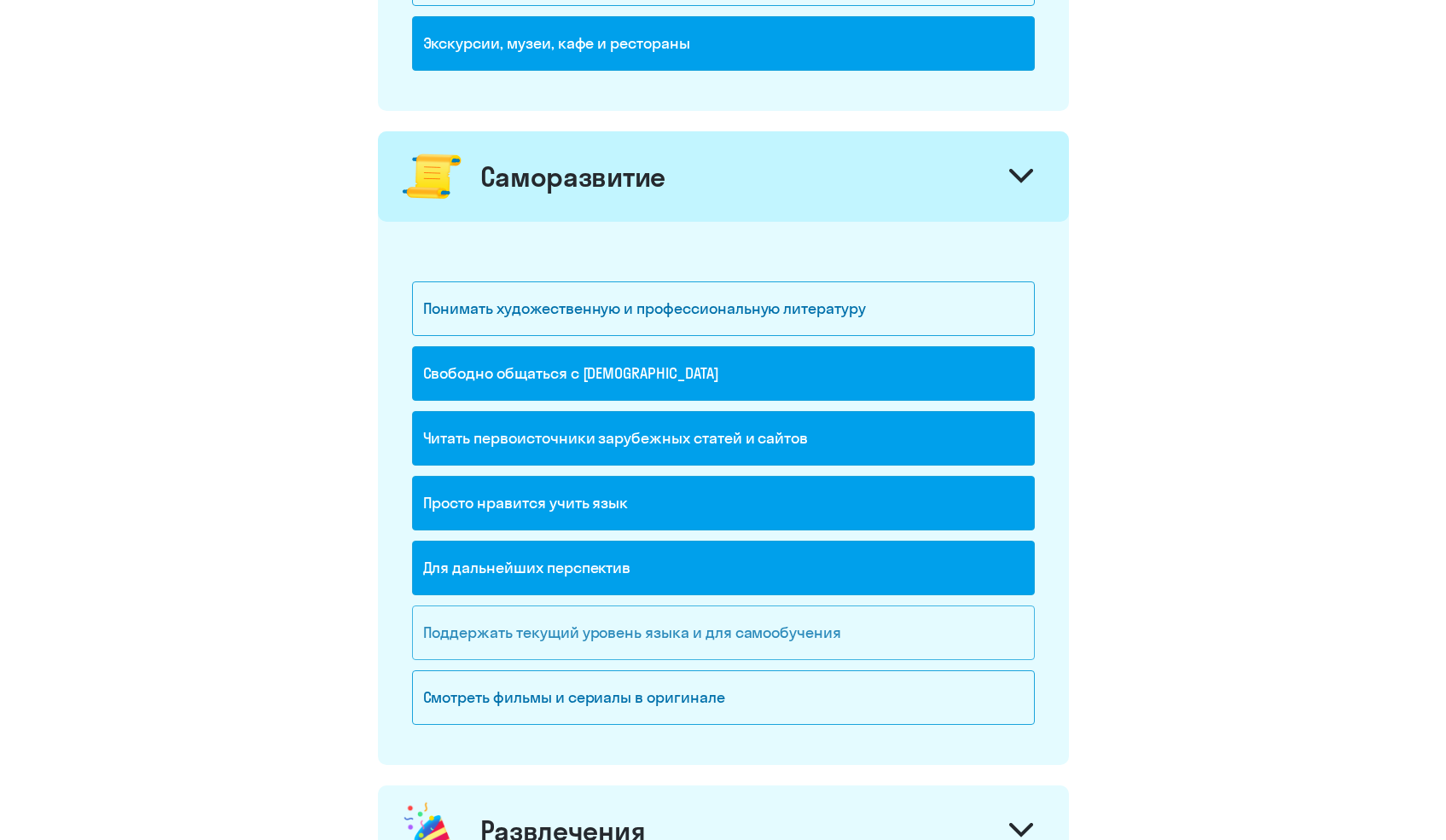
click at [514, 628] on div "Поддержать текущий уровень языка и для cамообучения" at bounding box center [723, 632] width 623 height 54
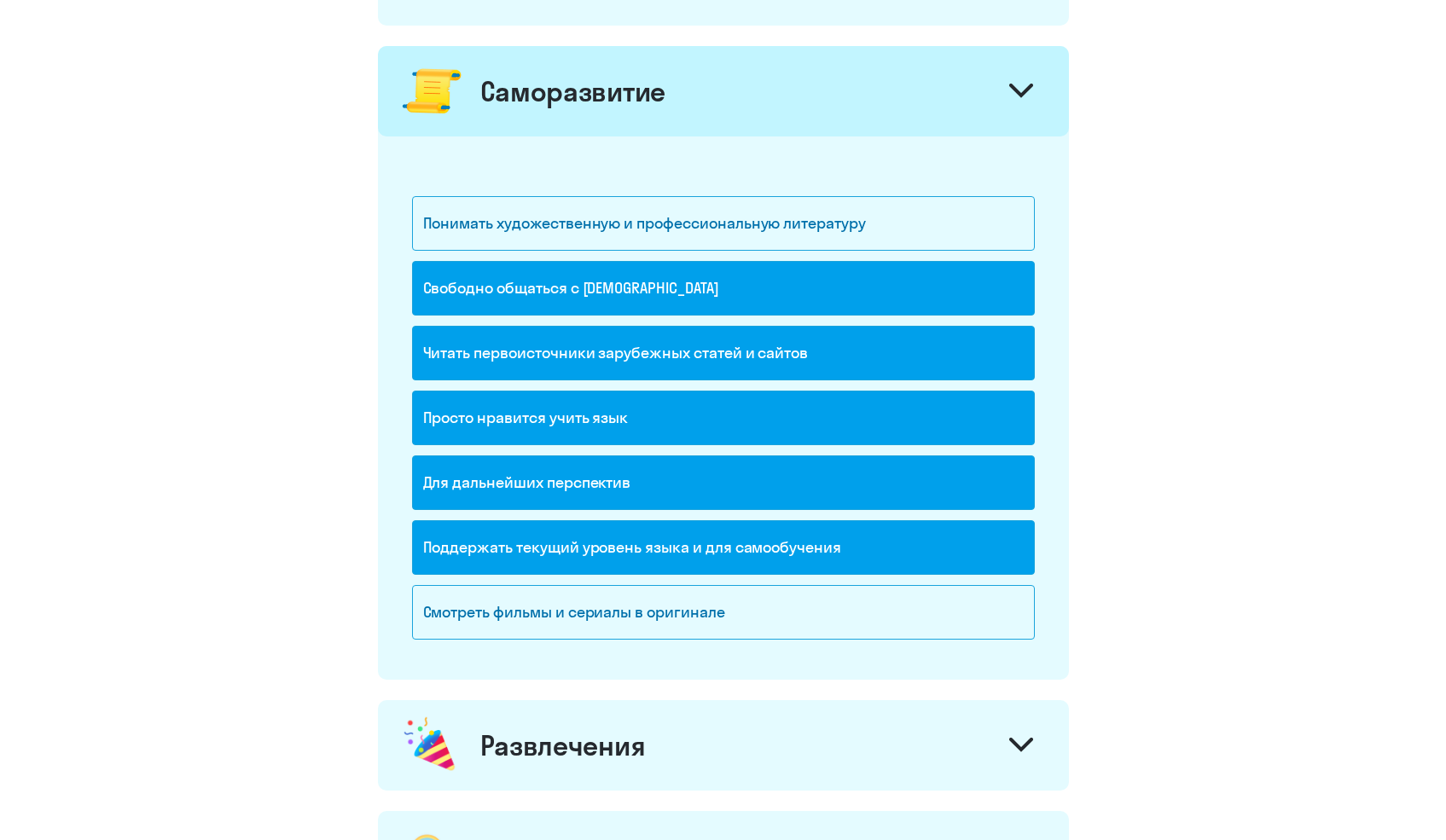
scroll to position [1557, 0]
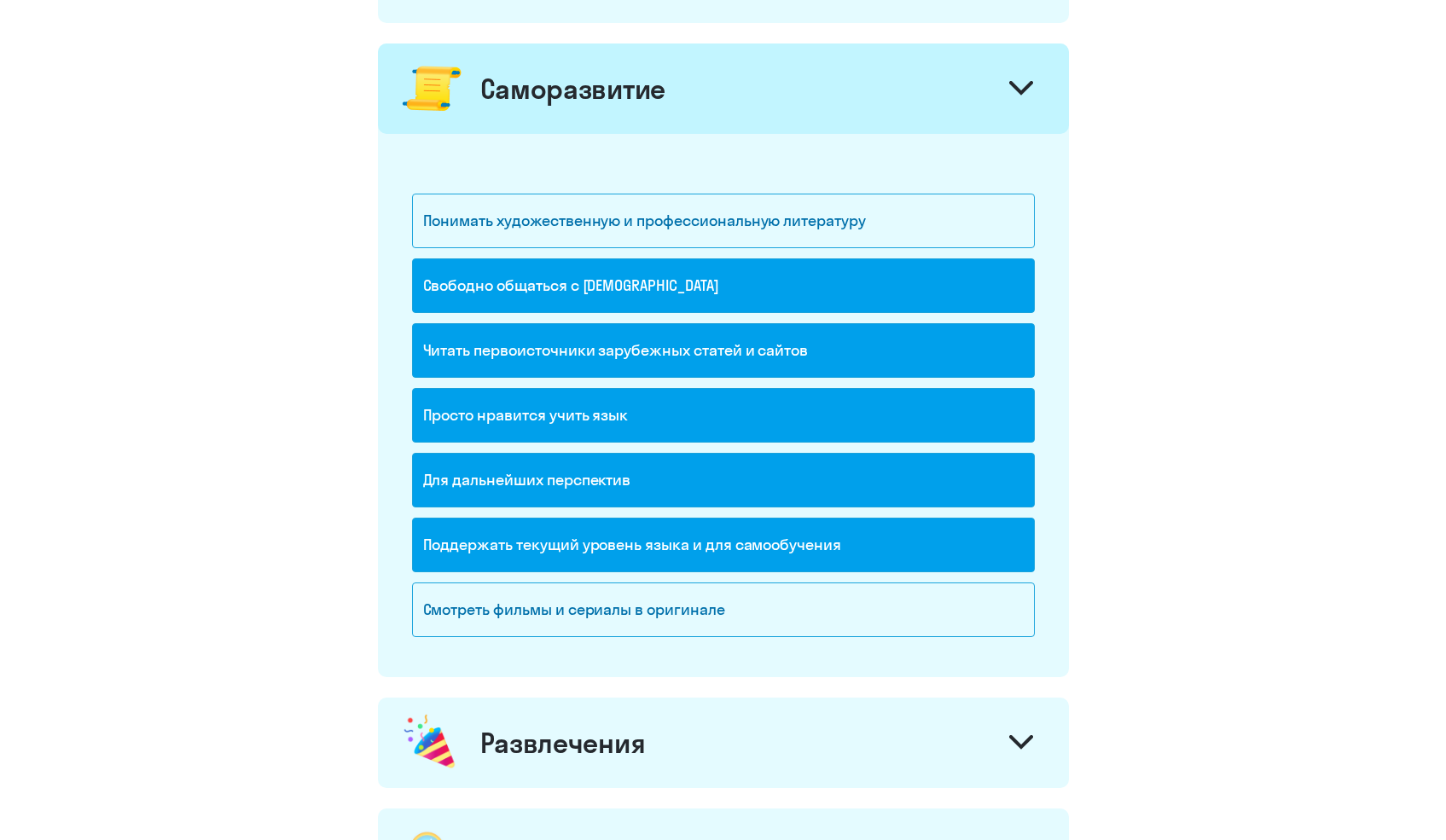
click at [514, 628] on div "Смотреть фильмы и сериалы в оригинале" at bounding box center [723, 610] width 623 height 54
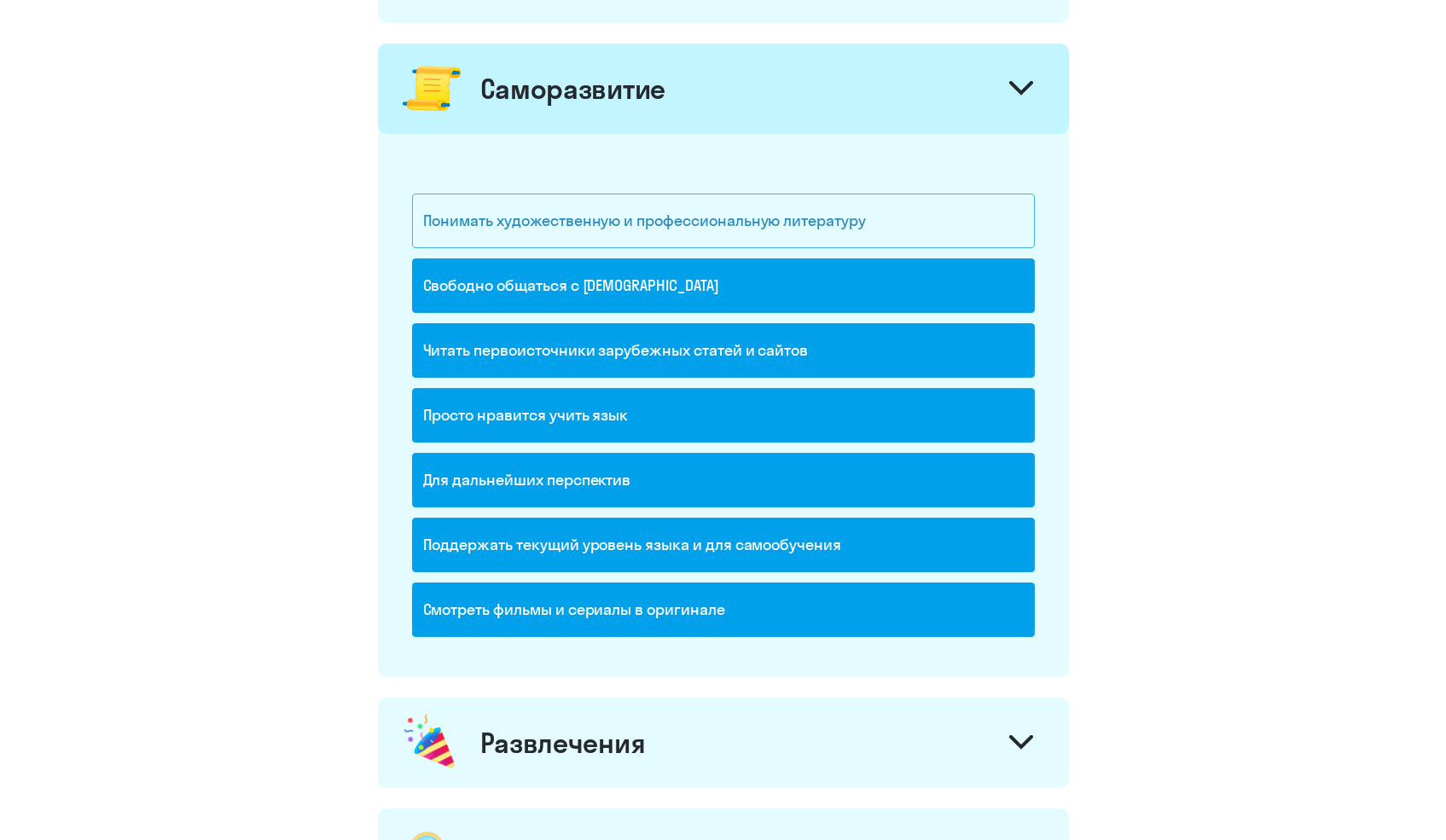
click at [614, 222] on div "Понимать художественную и профессиональную литературу" at bounding box center [723, 221] width 623 height 54
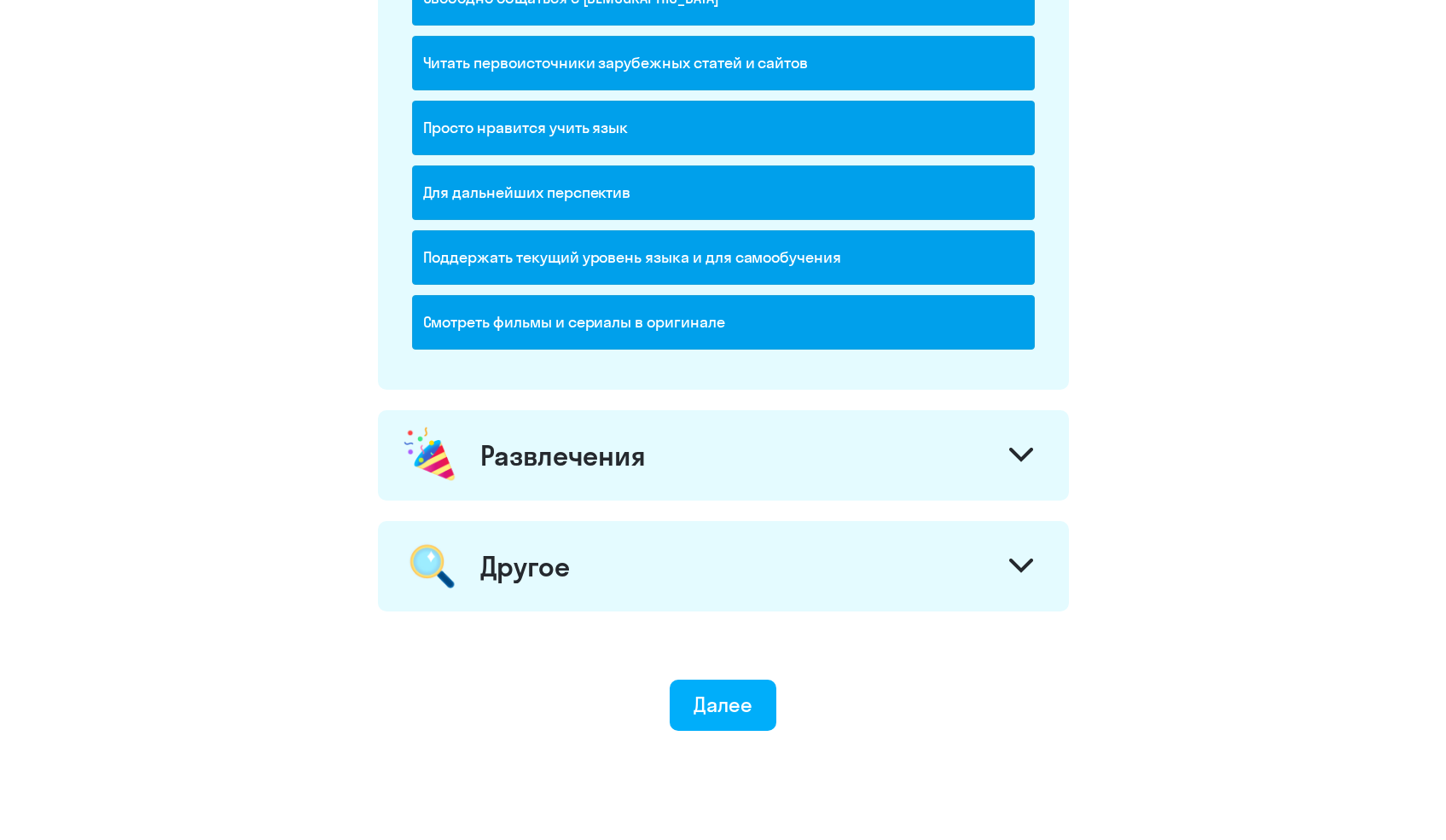
scroll to position [1869, 0]
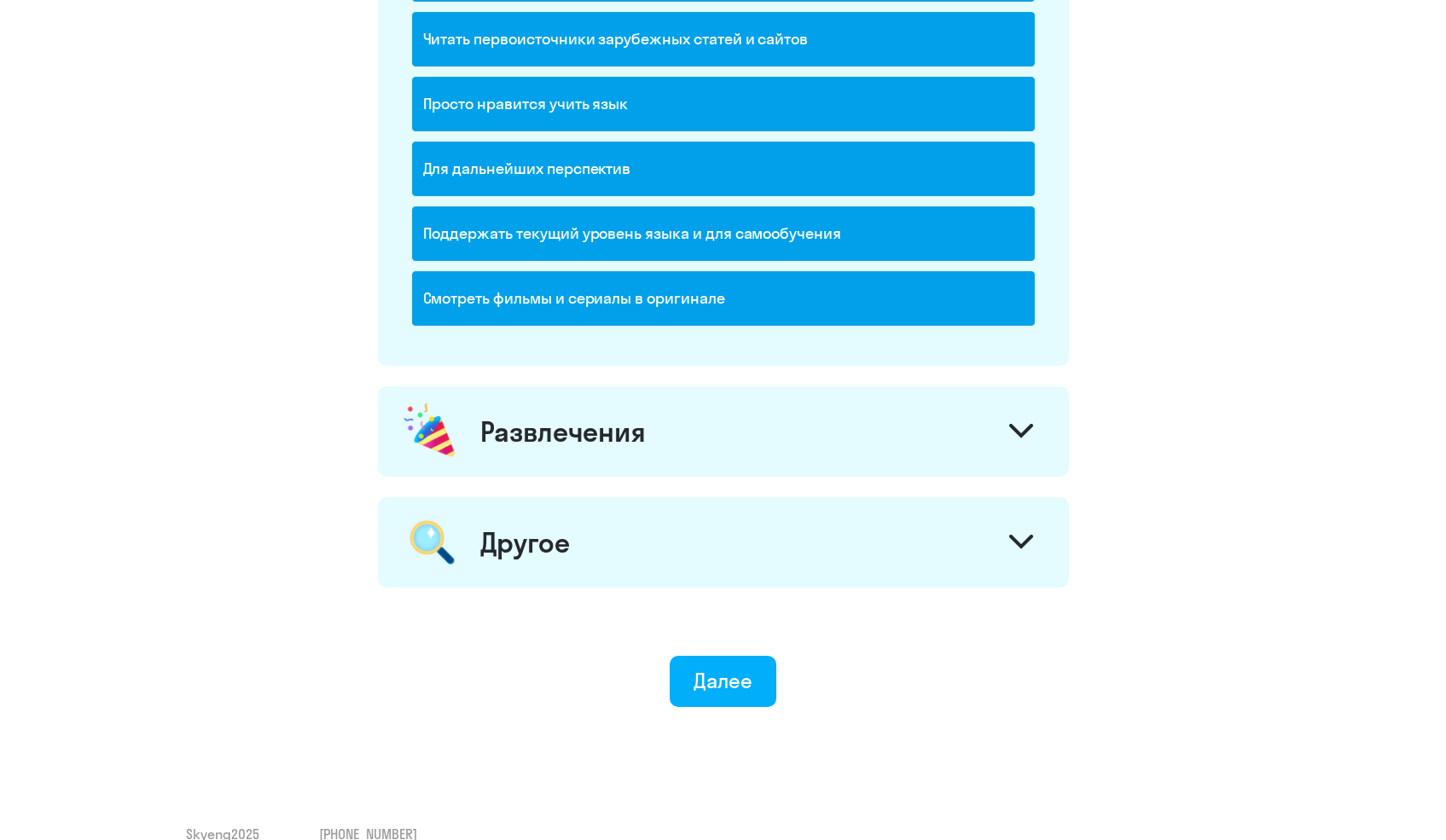
click at [585, 433] on div "Развлечения" at bounding box center [562, 431] width 166 height 34
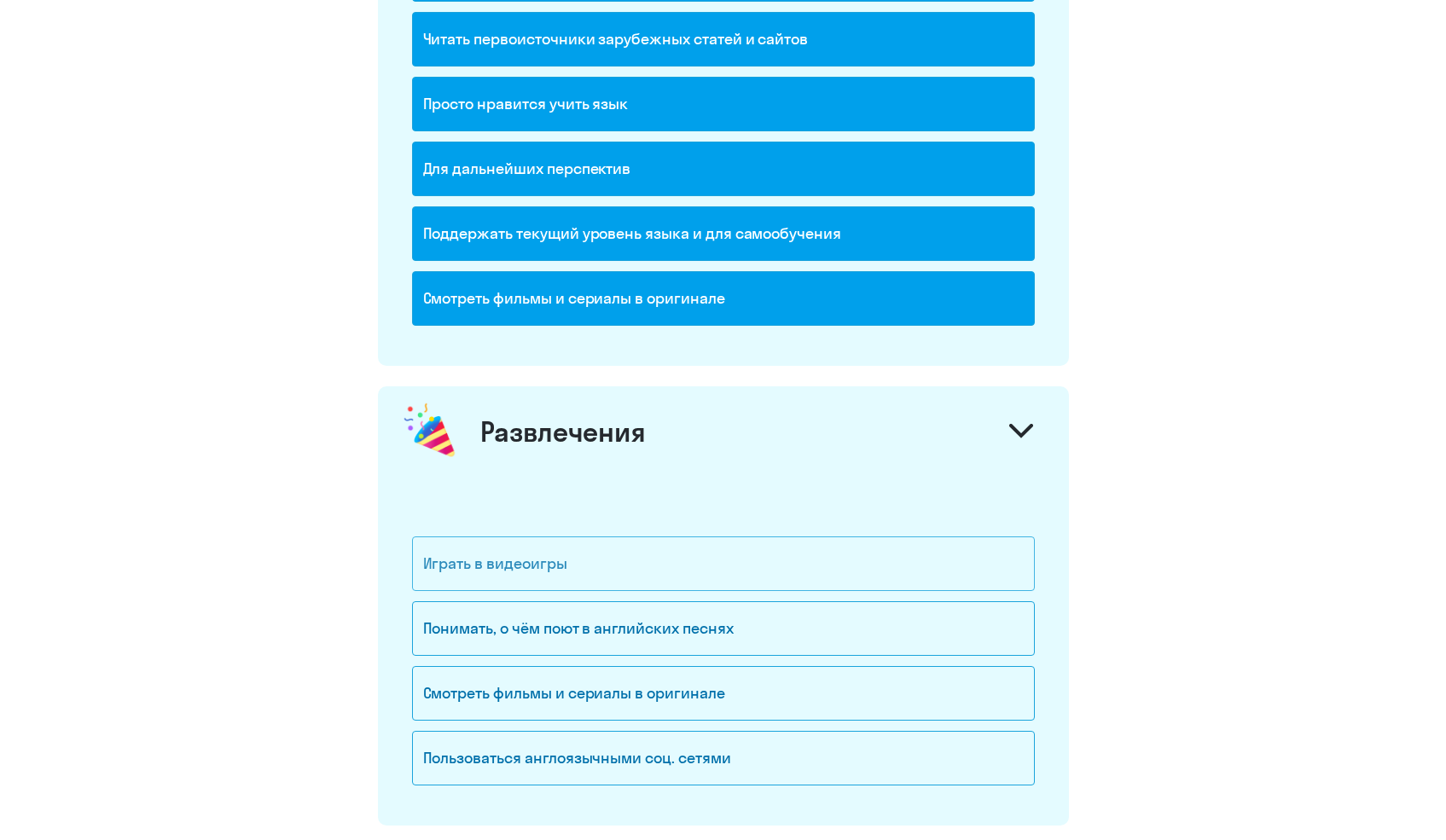
click at [573, 559] on div "Играть в видеоигры" at bounding box center [723, 563] width 623 height 54
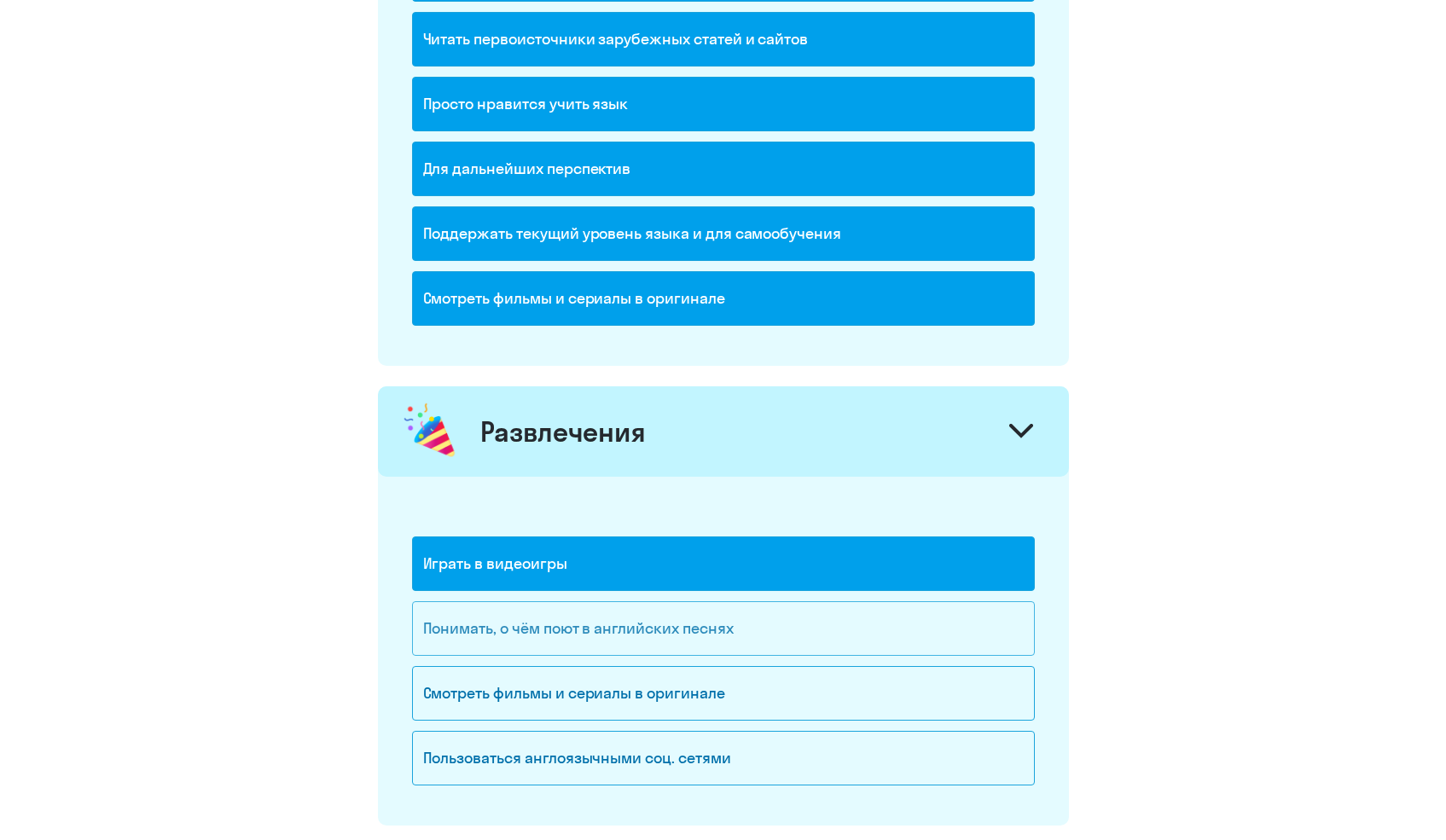
click at [581, 634] on div "Понимать, о чём поют в английских песнях" at bounding box center [723, 629] width 623 height 54
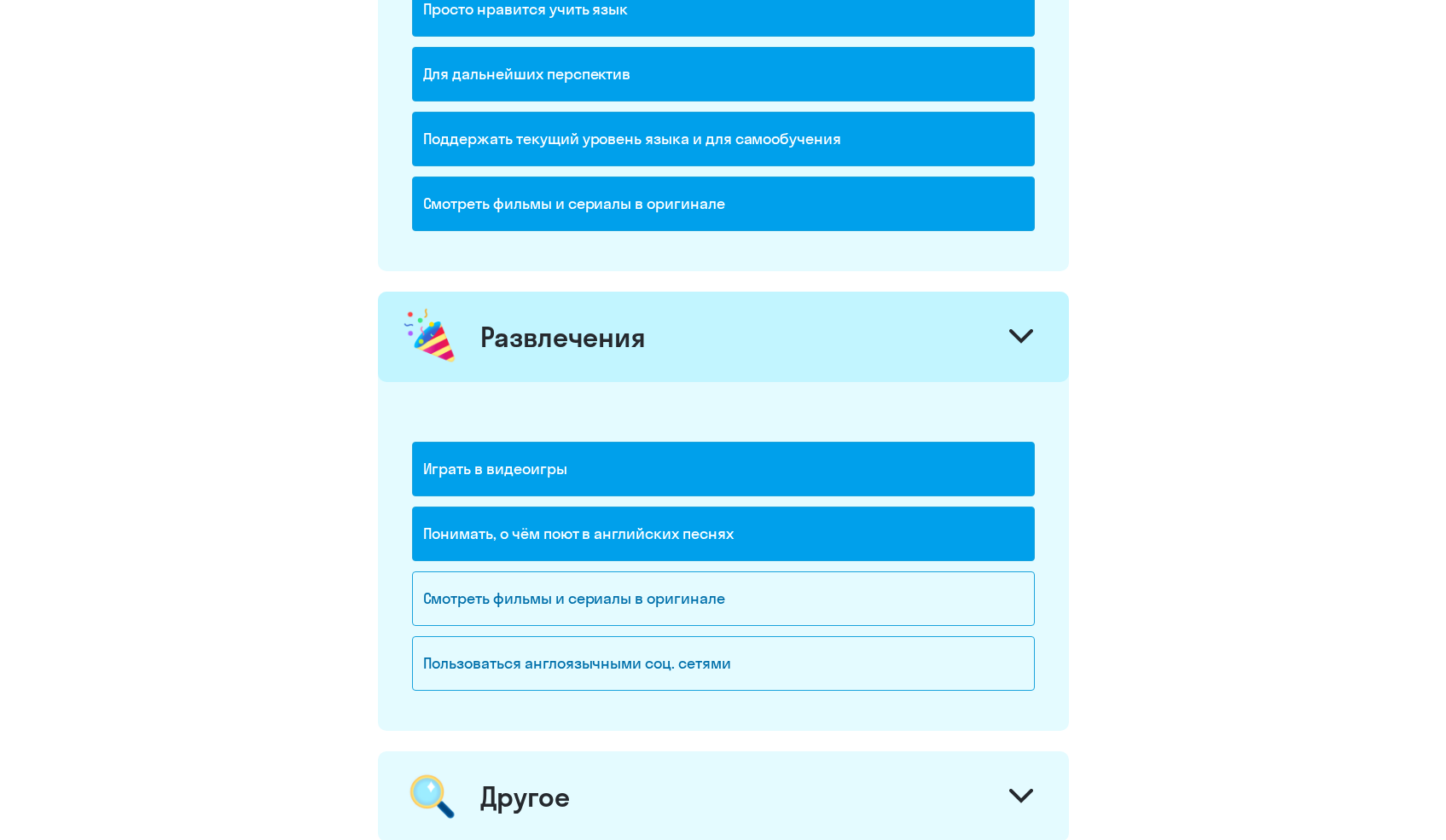
scroll to position [1967, 0]
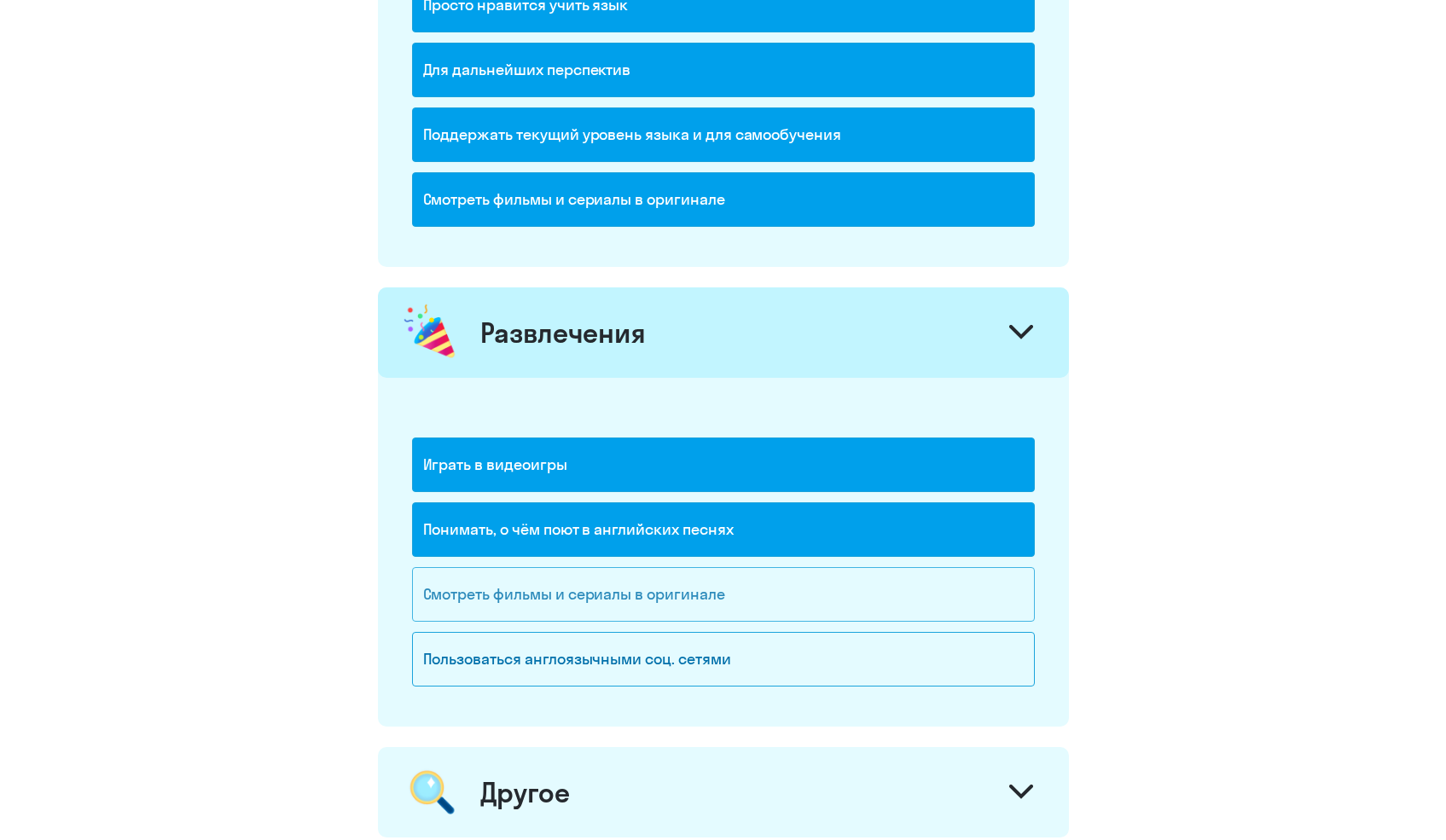
click at [594, 598] on div "Смотреть фильмы и сериалы в оригинале" at bounding box center [723, 594] width 623 height 54
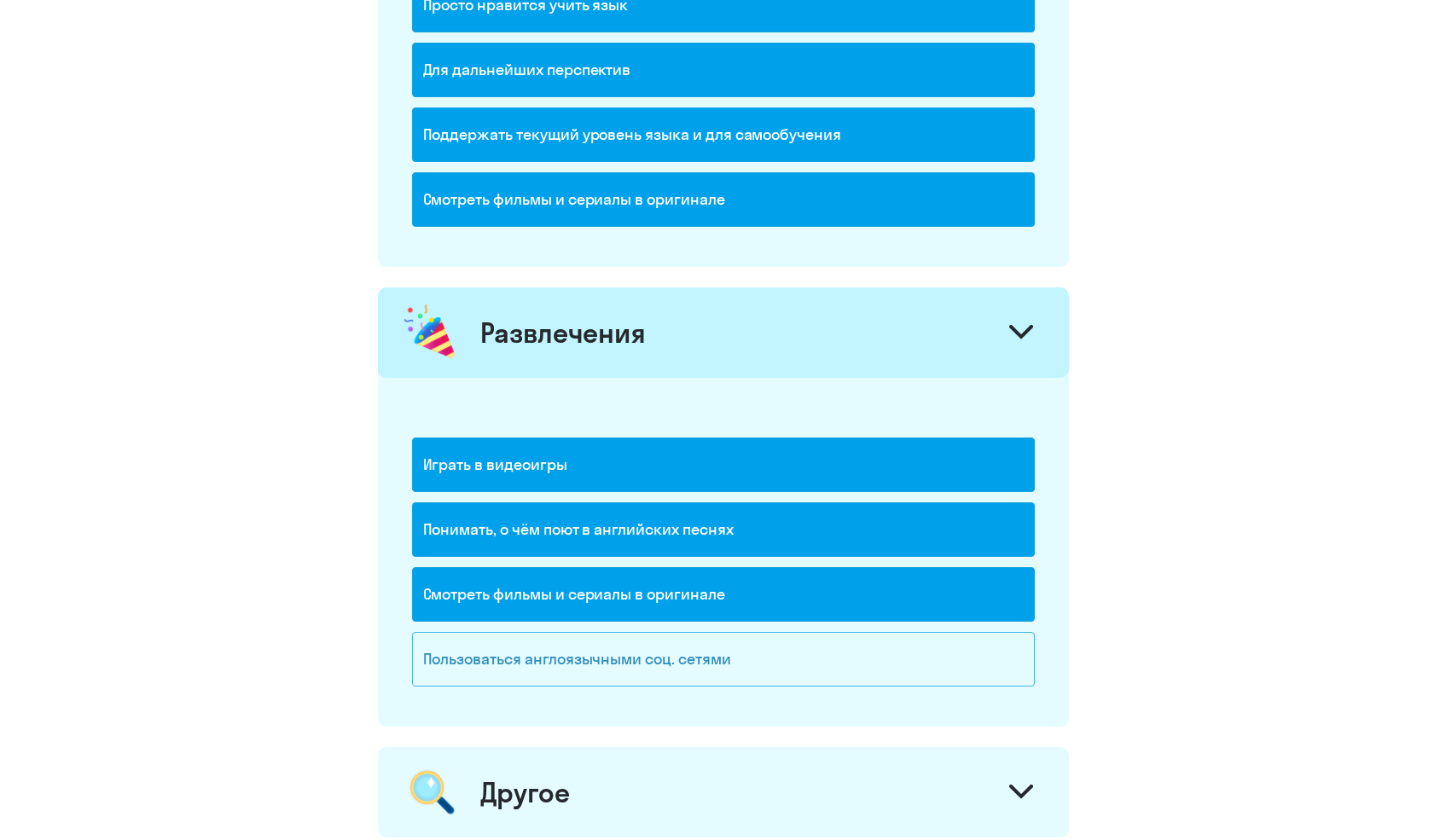
click at [577, 645] on div "Пользоваться англоязычными соц. сетями" at bounding box center [723, 659] width 623 height 54
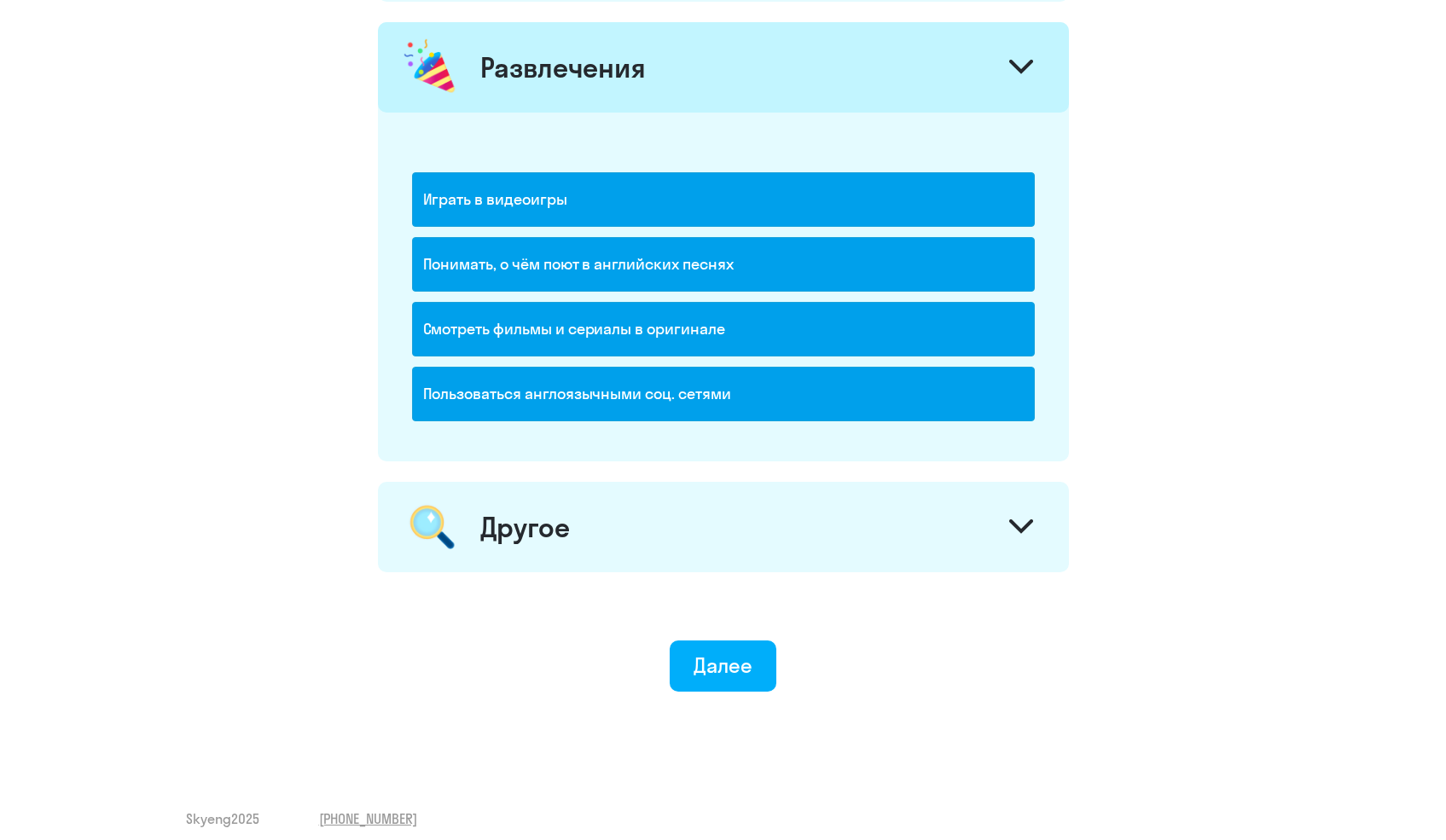
scroll to position [2247, 0]
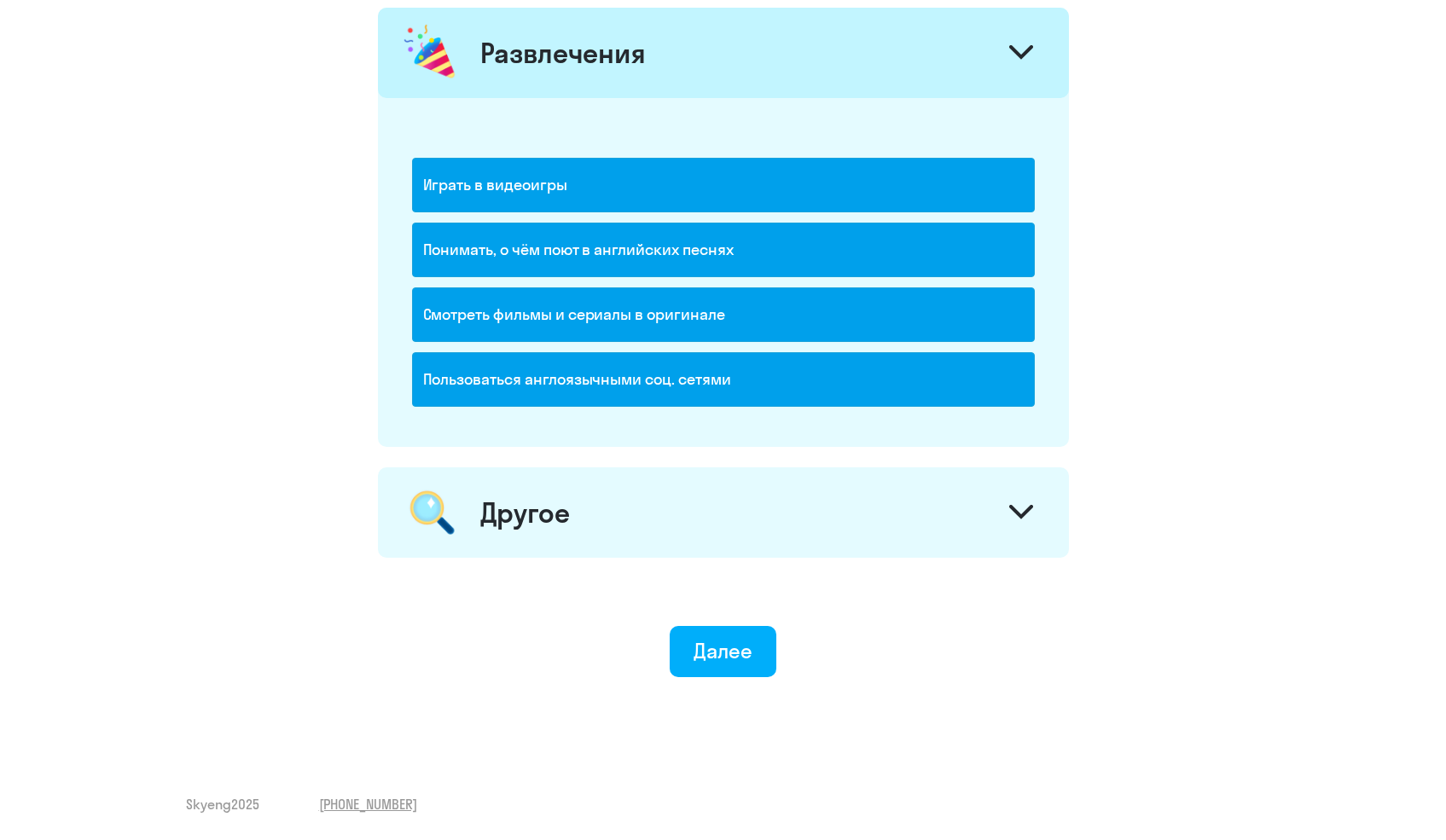
click at [599, 501] on div "Другое" at bounding box center [723, 513] width 692 height 91
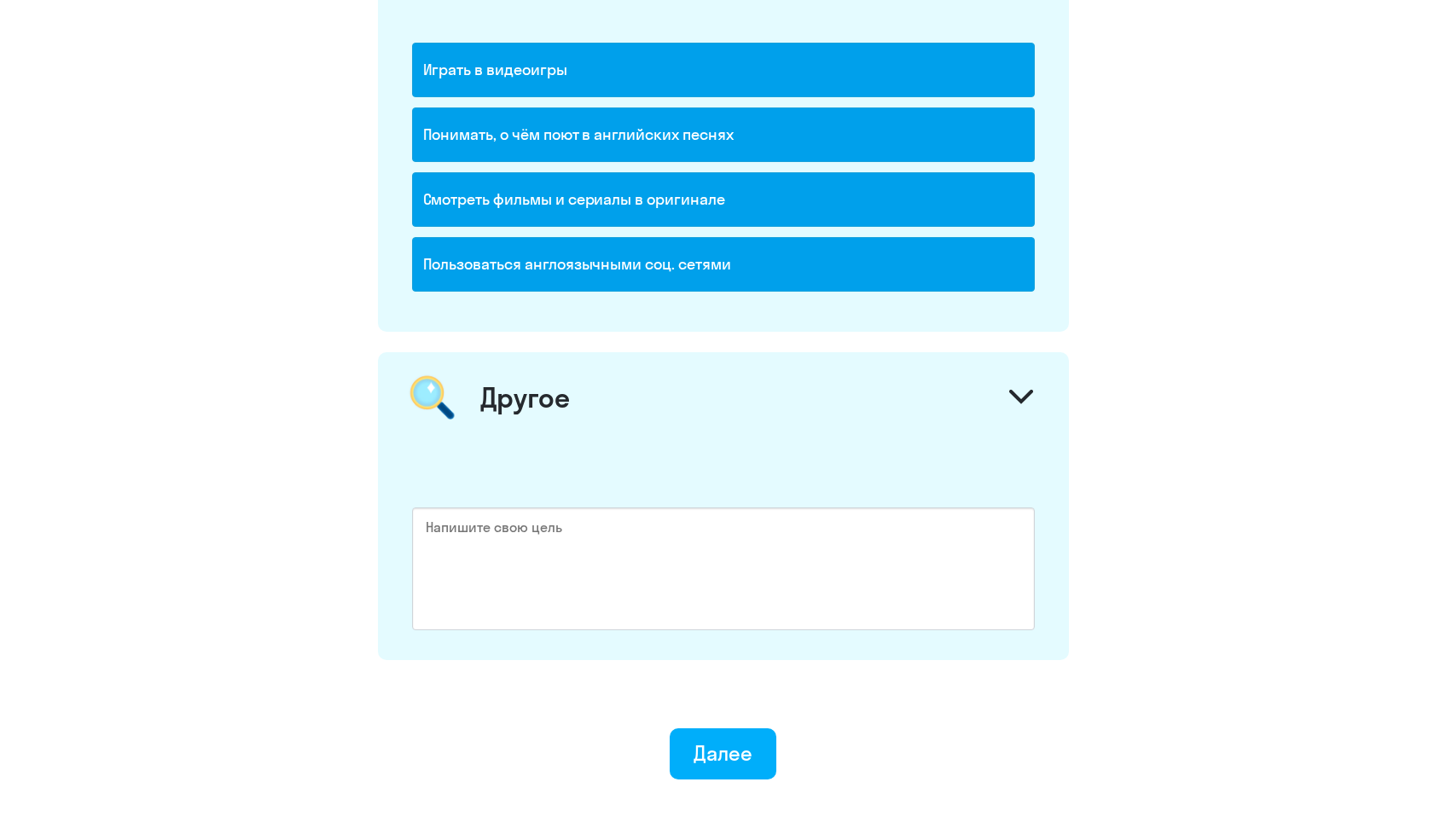
scroll to position [2465, 0]
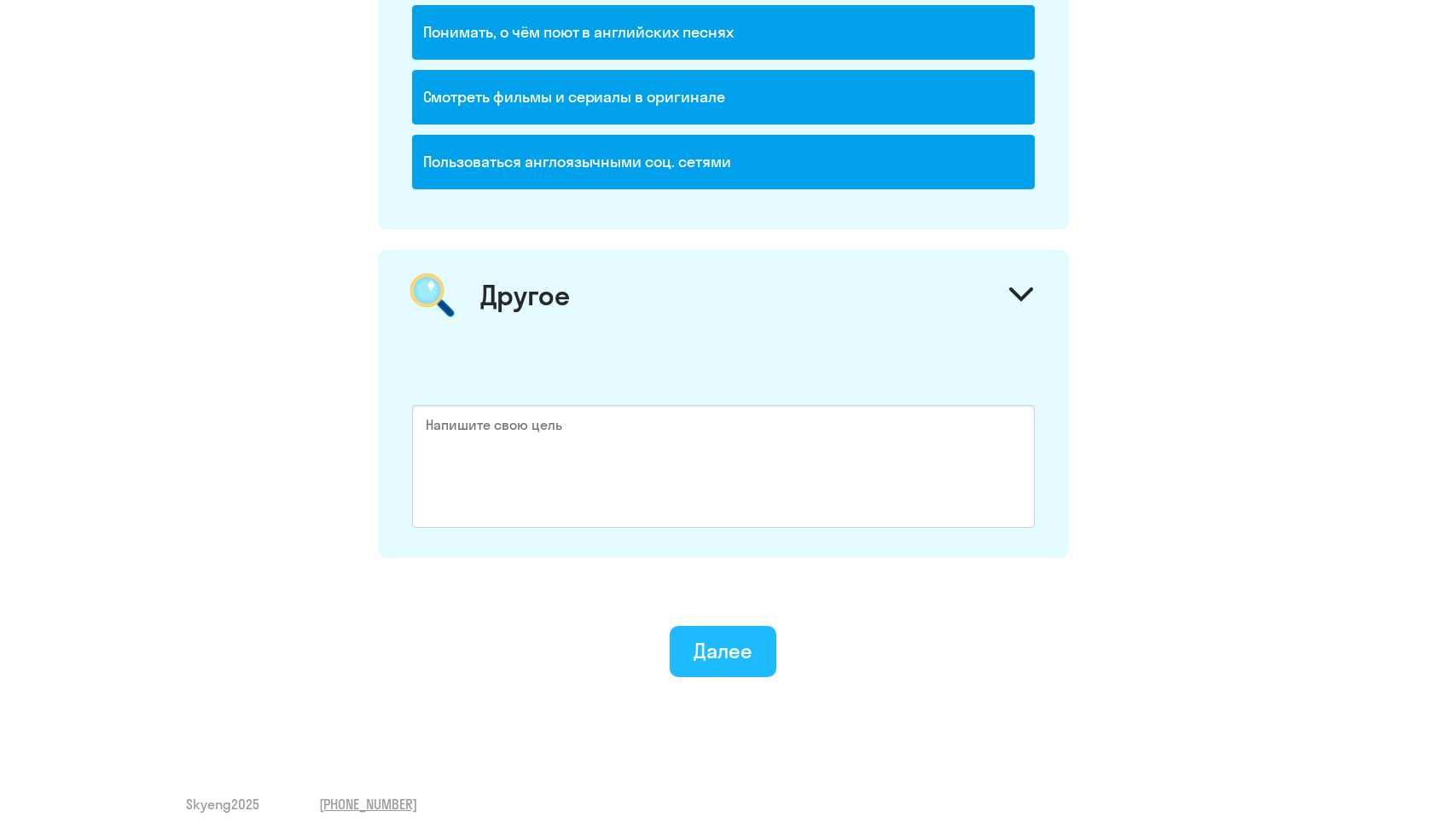
click at [721, 656] on div "Далее" at bounding box center [723, 650] width 59 height 27
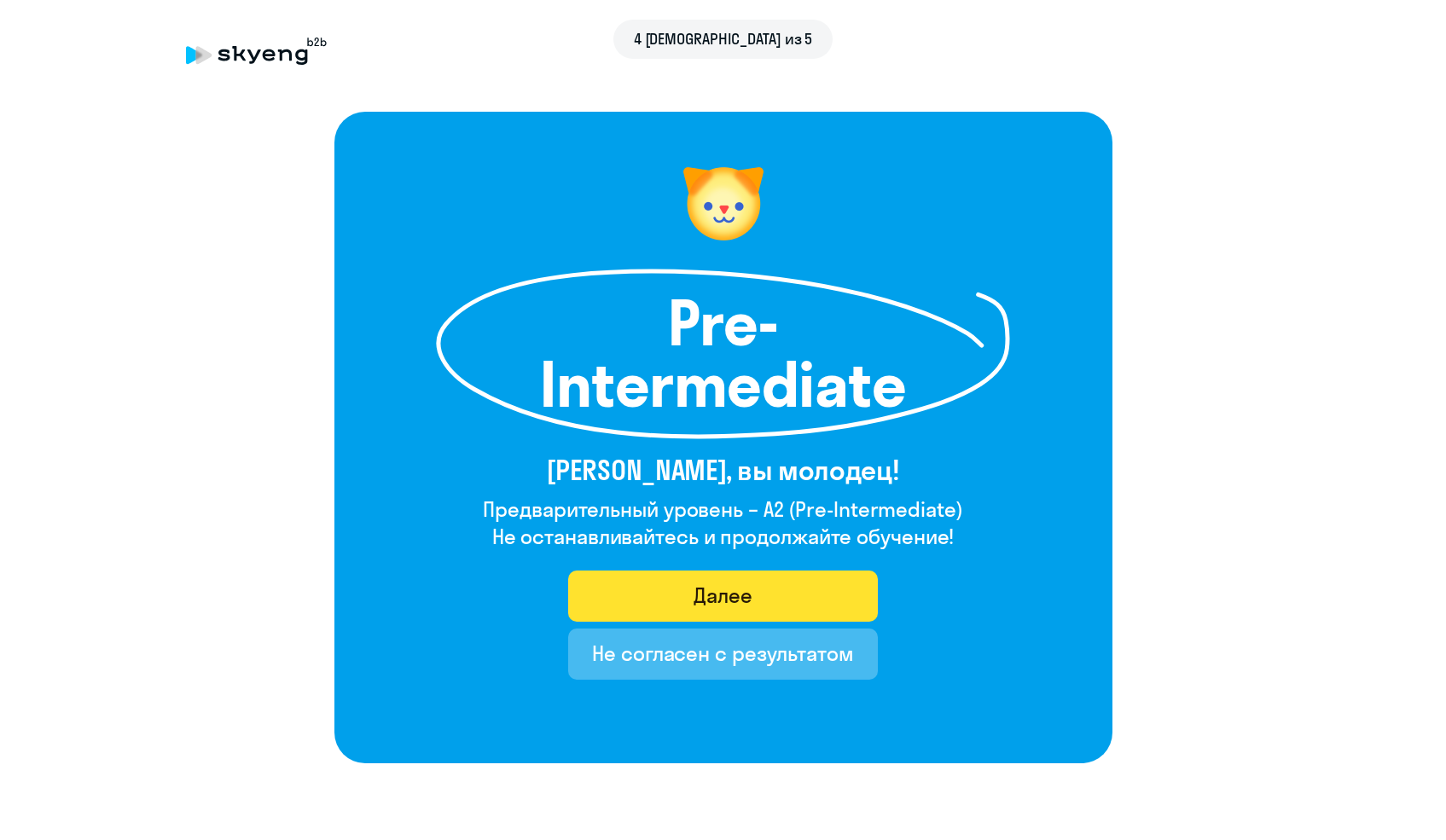
click at [689, 610] on button "Далее" at bounding box center [723, 596] width 310 height 51
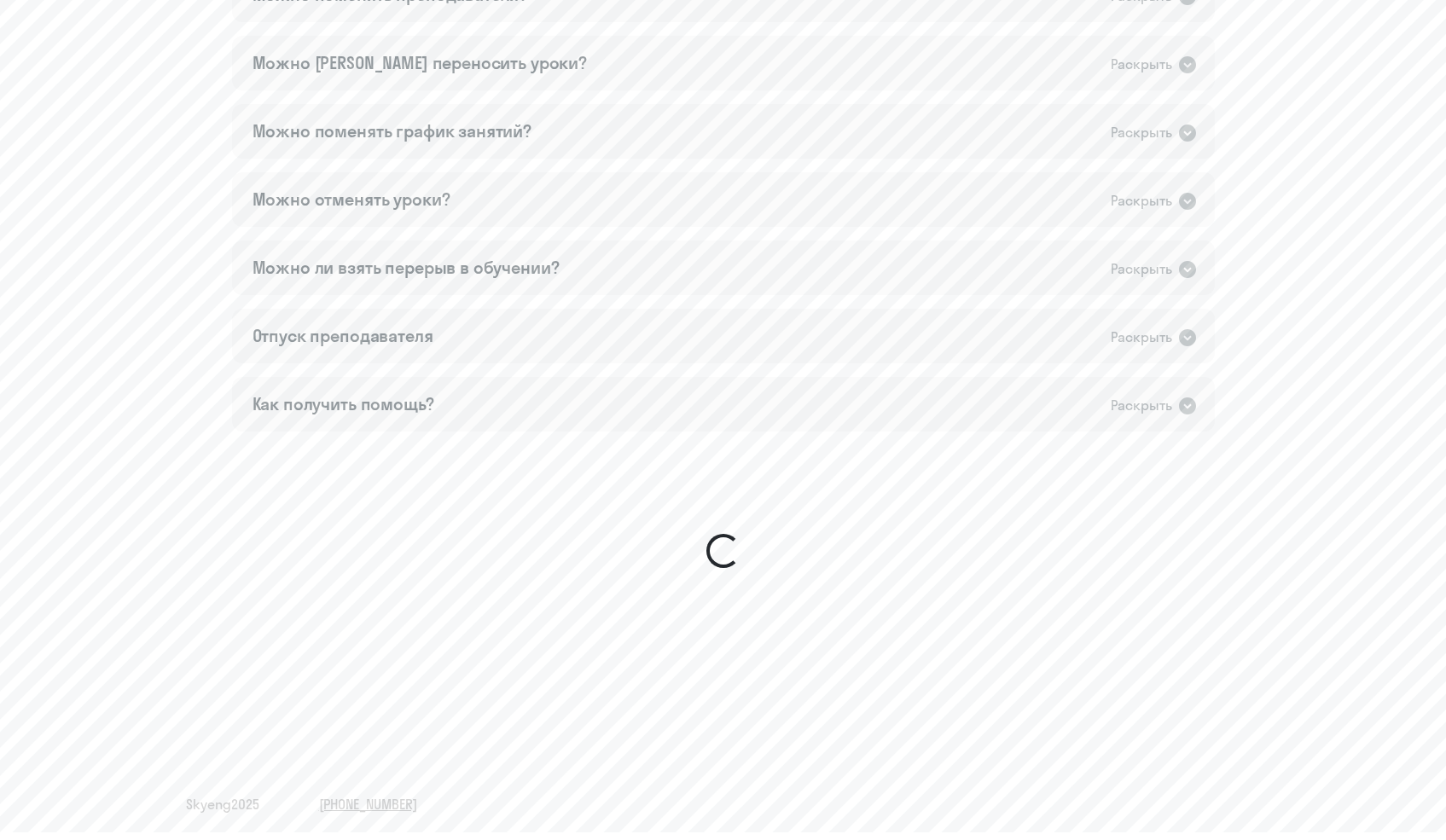
scroll to position [767, 0]
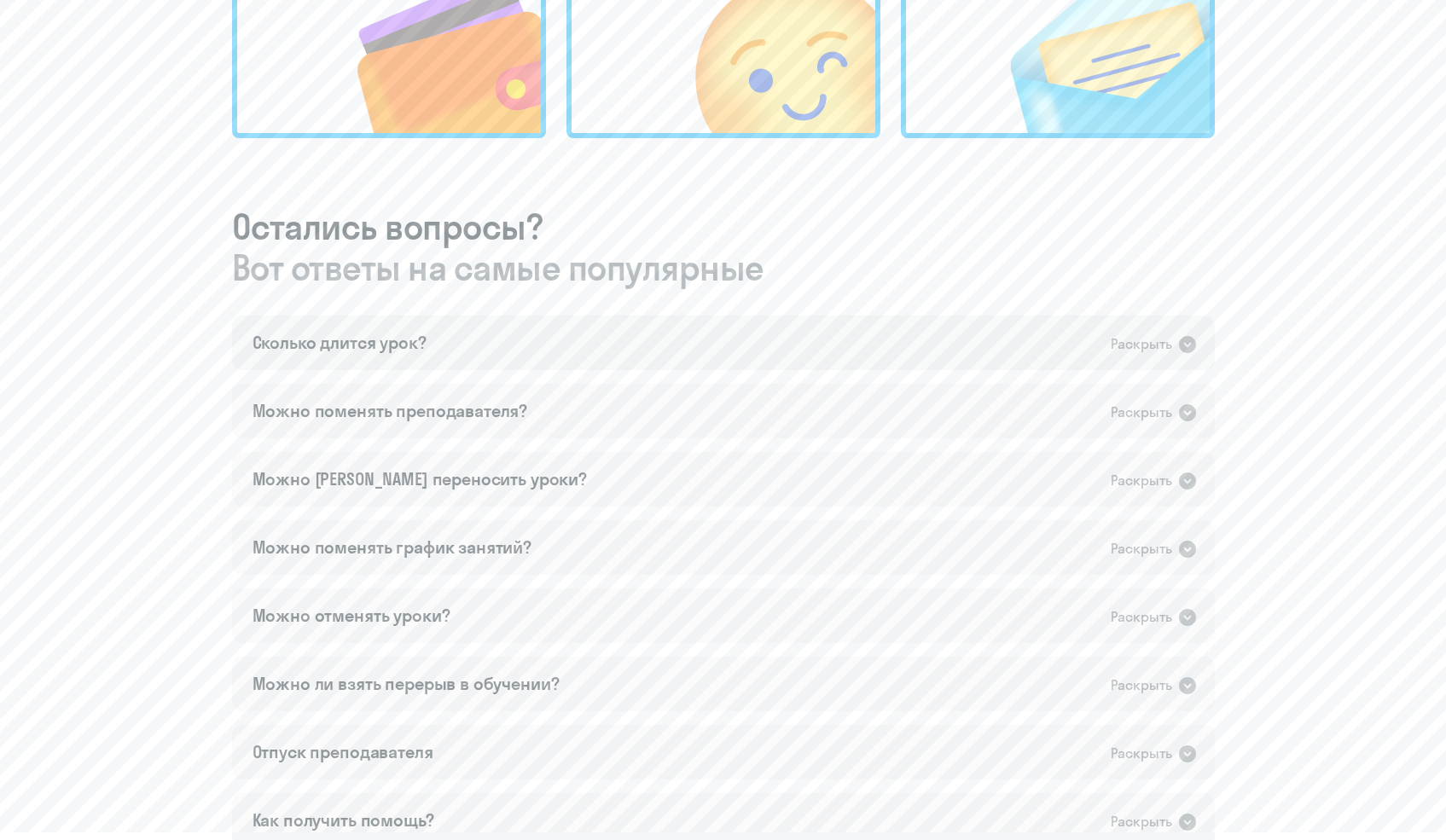
click at [883, 339] on div "Сколько длится урок? Раскрыть" at bounding box center [723, 342] width 983 height 54
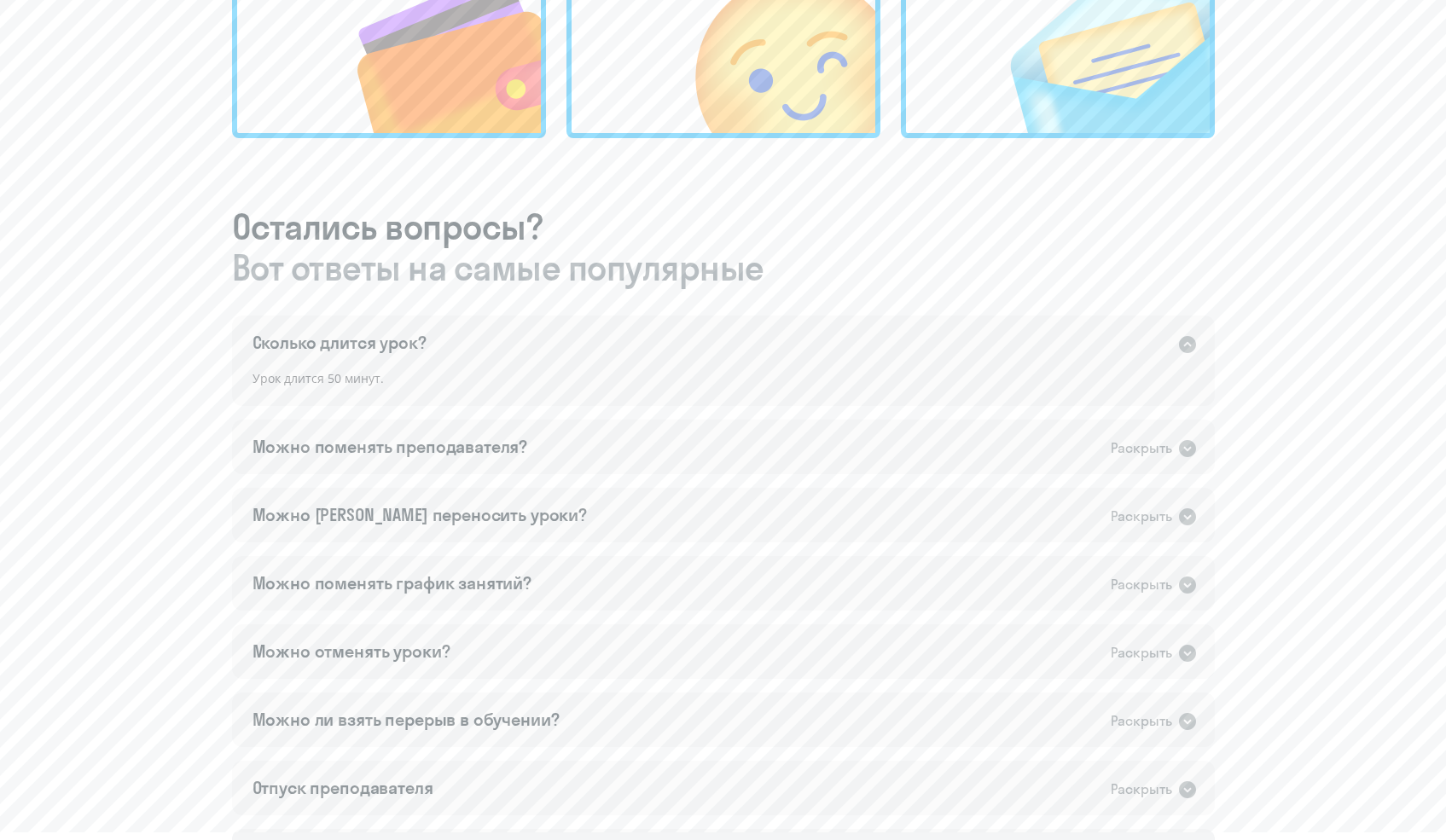
click at [883, 339] on div "Сколько длится урок? Раскрыть" at bounding box center [723, 342] width 983 height 54
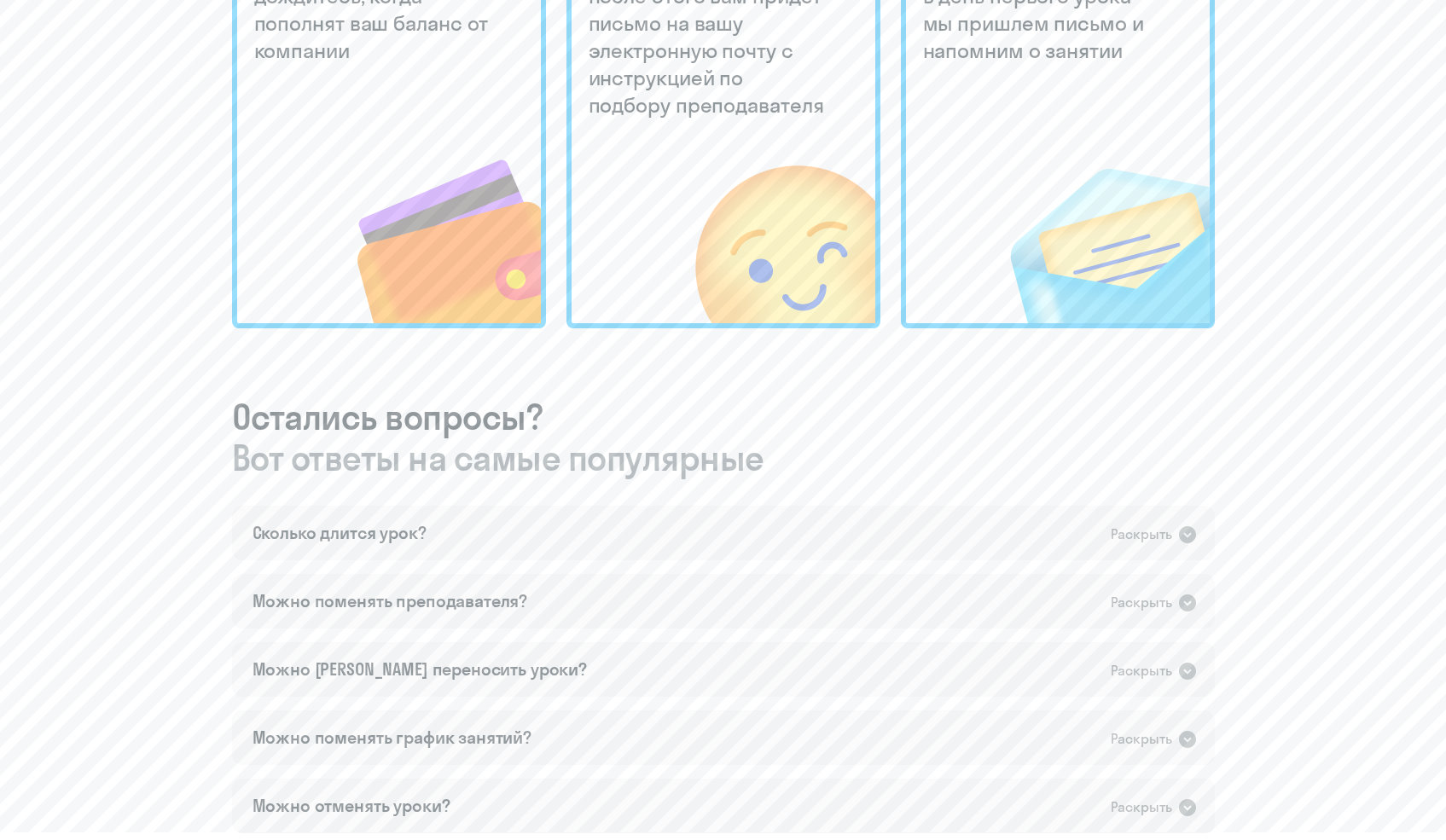
scroll to position [0, 0]
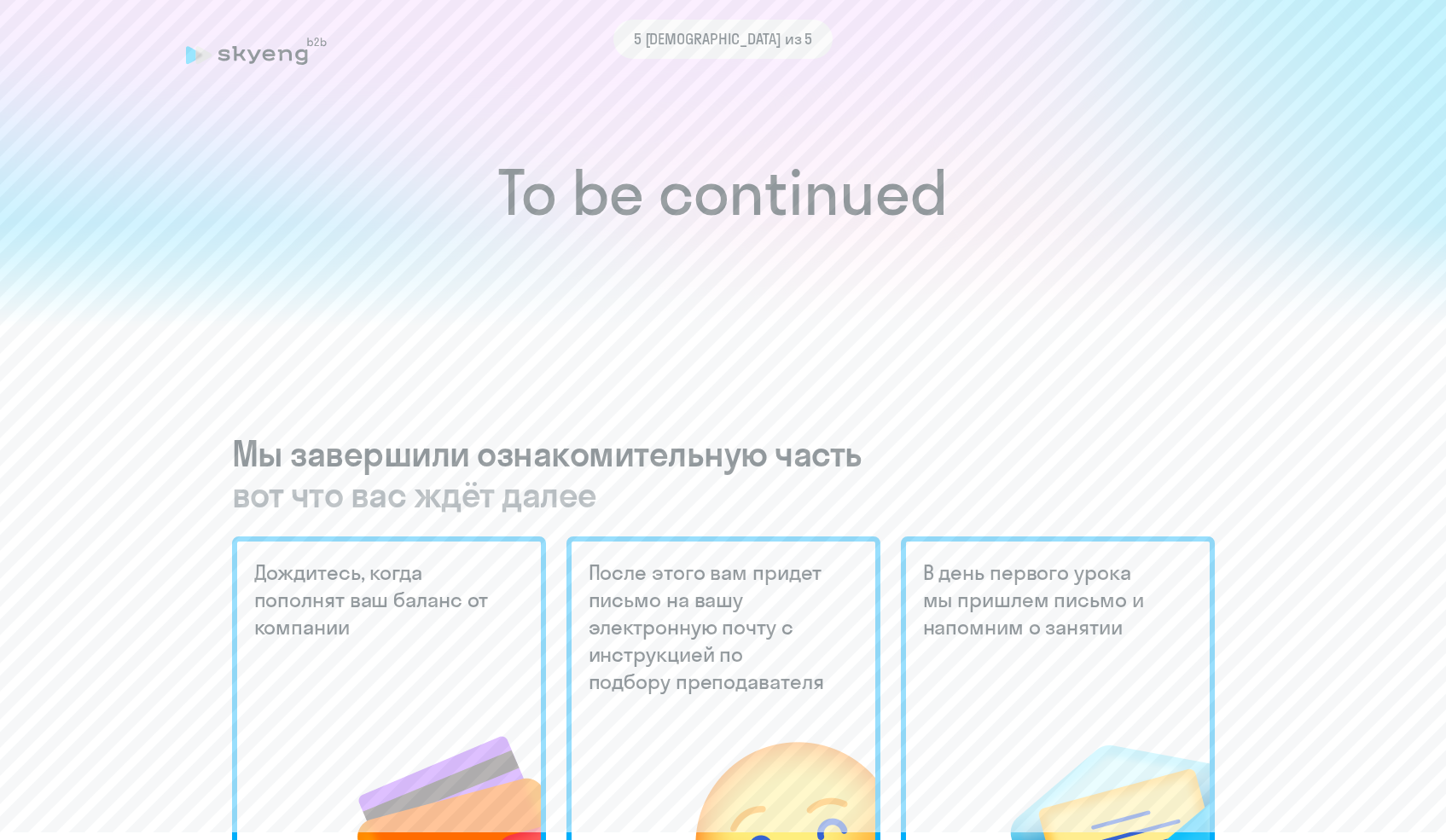
click at [318, 46] on div "5 [DEMOGRAPHIC_DATA] из 5" at bounding box center [723, 39] width 1075 height 39
click at [307, 49] on div "5 [DEMOGRAPHIC_DATA] из 5" at bounding box center [723, 39] width 1075 height 39
